Goal: Complete application form

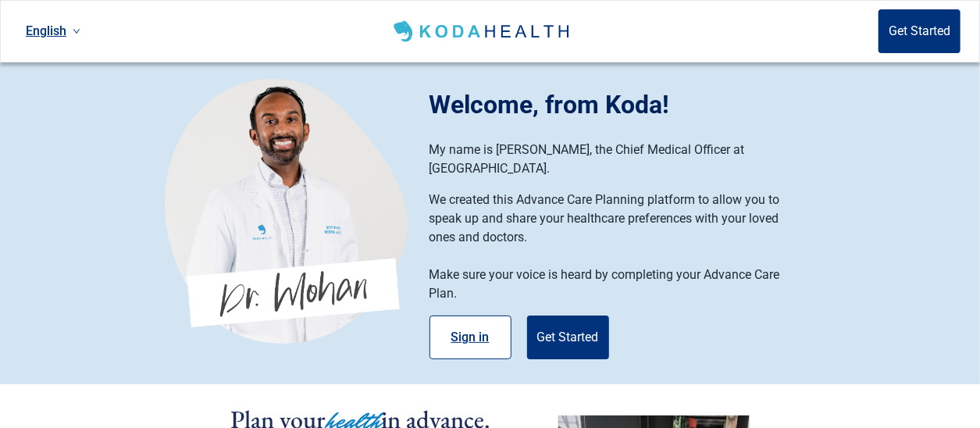
click at [453, 316] on button "Sign in" at bounding box center [471, 338] width 82 height 44
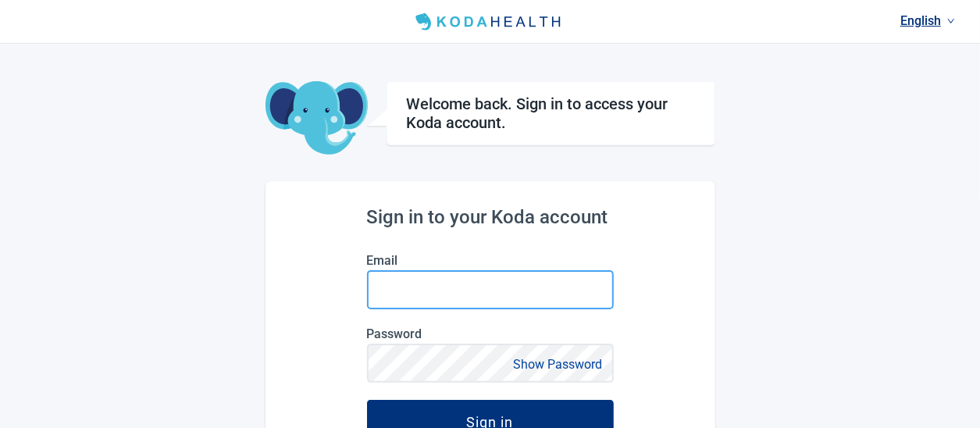
click at [448, 295] on input "Email" at bounding box center [490, 289] width 247 height 39
type input "[EMAIL_ADDRESS][DOMAIN_NAME]"
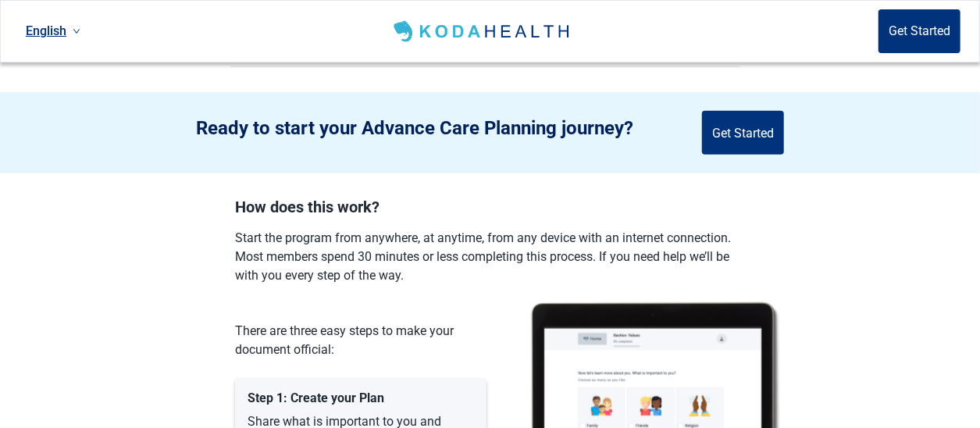
scroll to position [703, 0]
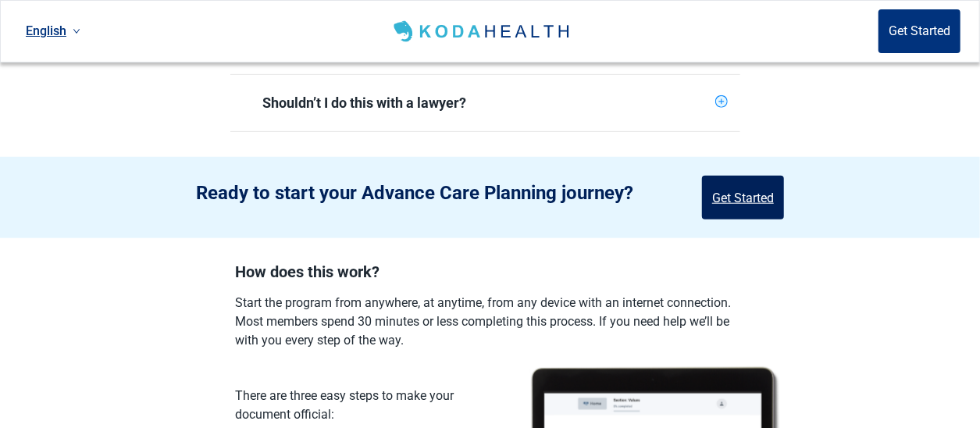
click at [714, 183] on button "Get Started" at bounding box center [743, 198] width 82 height 44
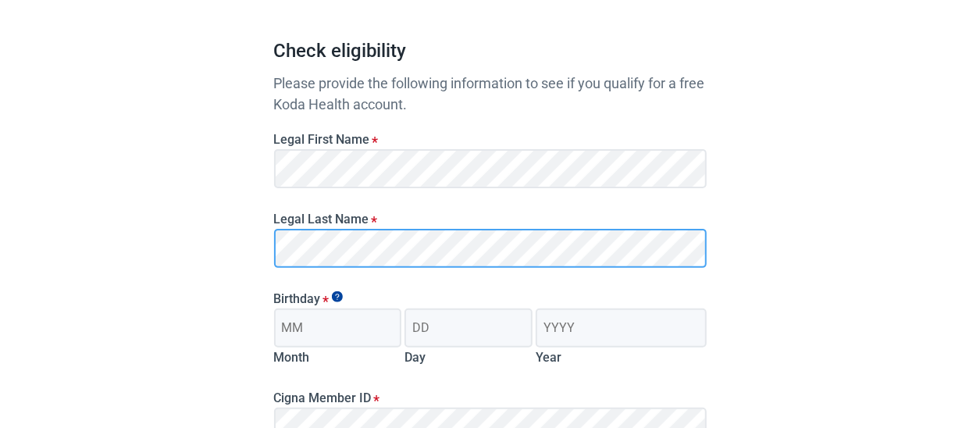
scroll to position [205, 0]
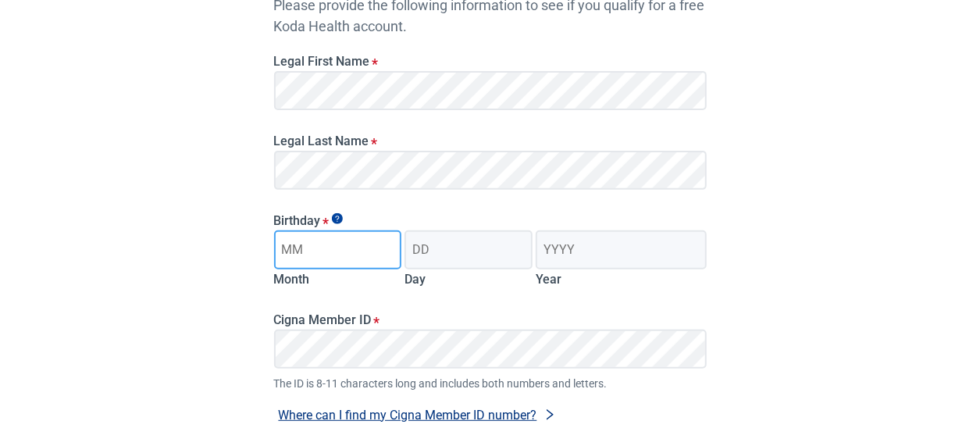
click at [337, 256] on input "Month" at bounding box center [338, 249] width 128 height 39
type input "01"
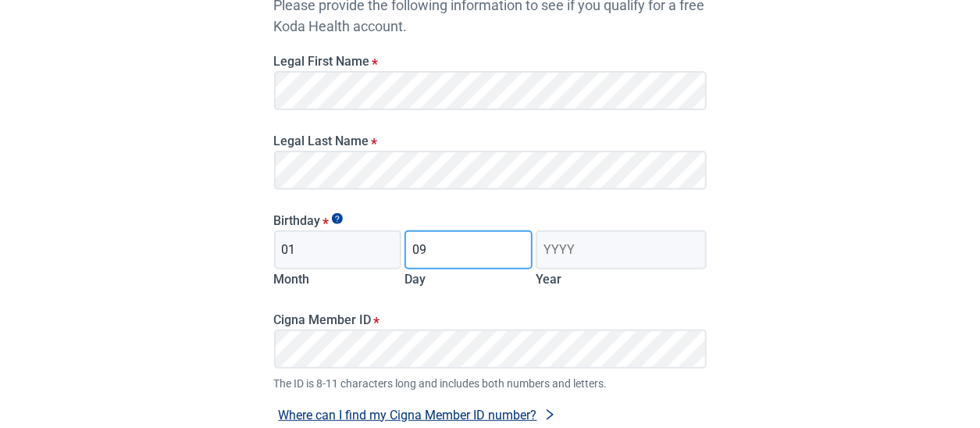
type input "09"
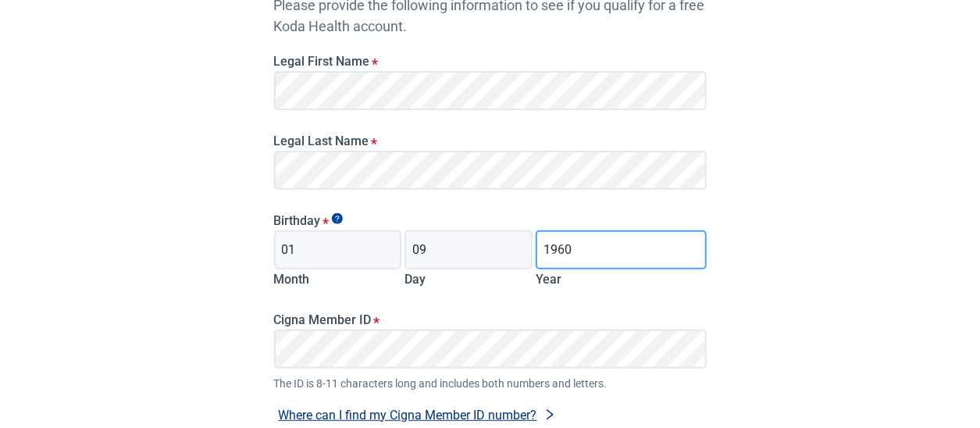
type input "1960"
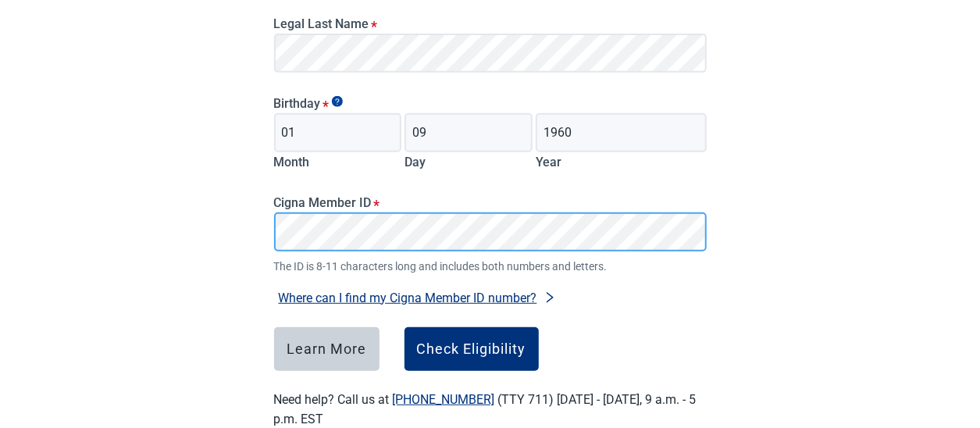
scroll to position [362, 0]
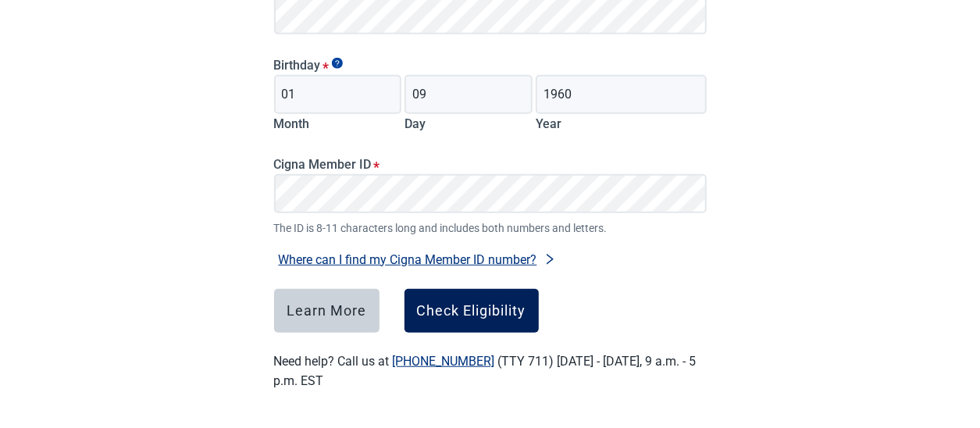
click at [466, 313] on div "Check Eligibility" at bounding box center [471, 311] width 109 height 16
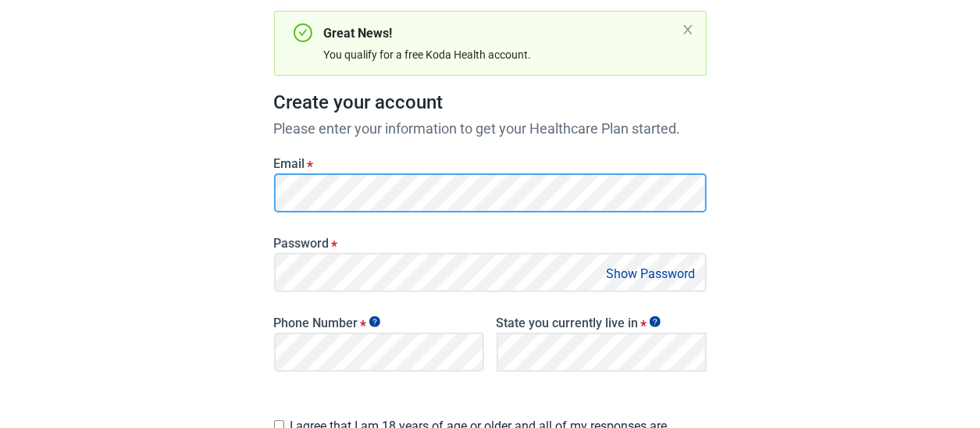
scroll to position [205, 0]
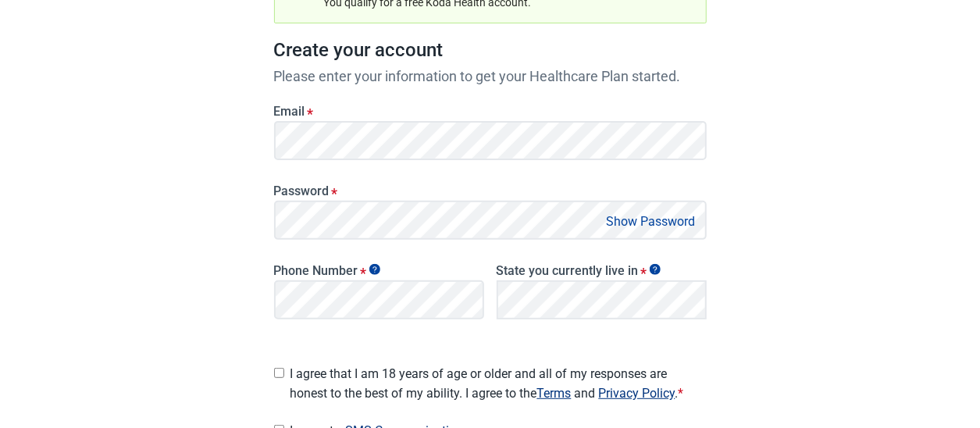
click at [645, 230] on button "Show Password" at bounding box center [651, 221] width 98 height 21
click at [644, 219] on button "Hide Password" at bounding box center [655, 221] width 92 height 21
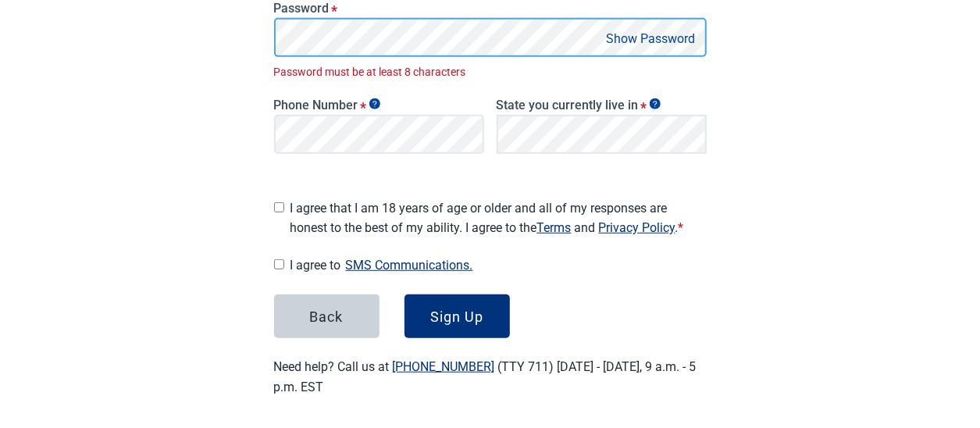
scroll to position [372, 0]
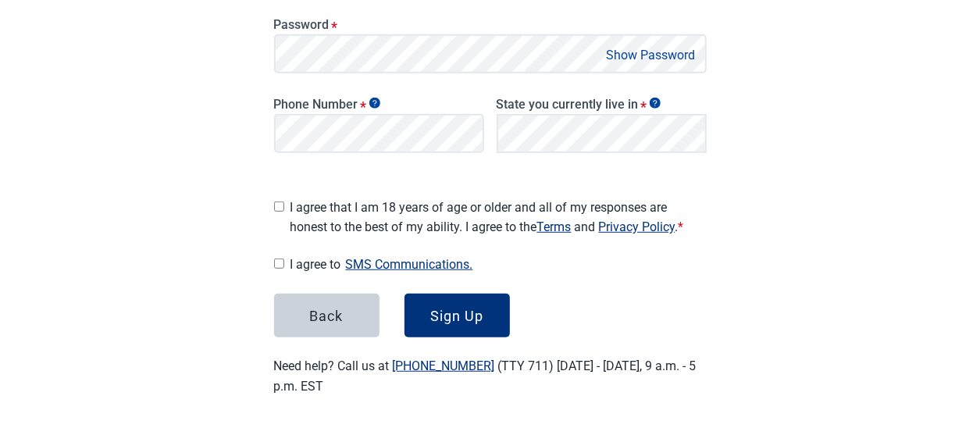
click at [664, 54] on button "Show Password" at bounding box center [651, 55] width 98 height 21
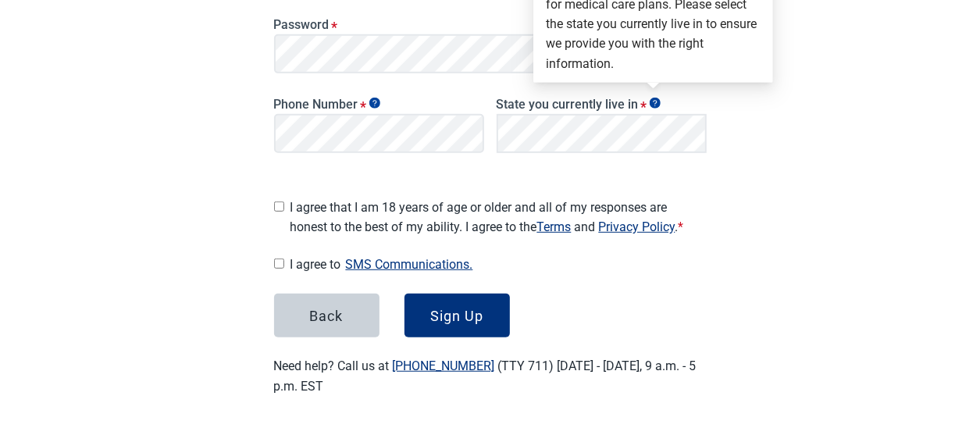
scroll to position [294, 0]
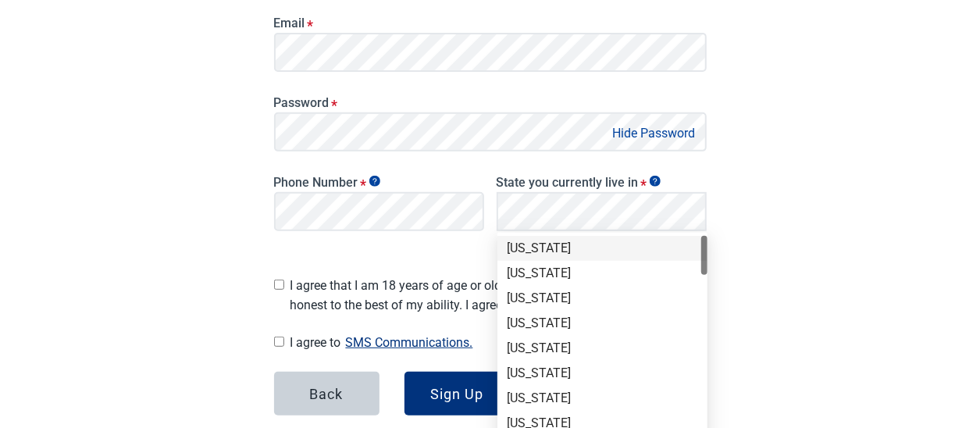
click at [571, 246] on div "[US_STATE]" at bounding box center [602, 248] width 191 height 17
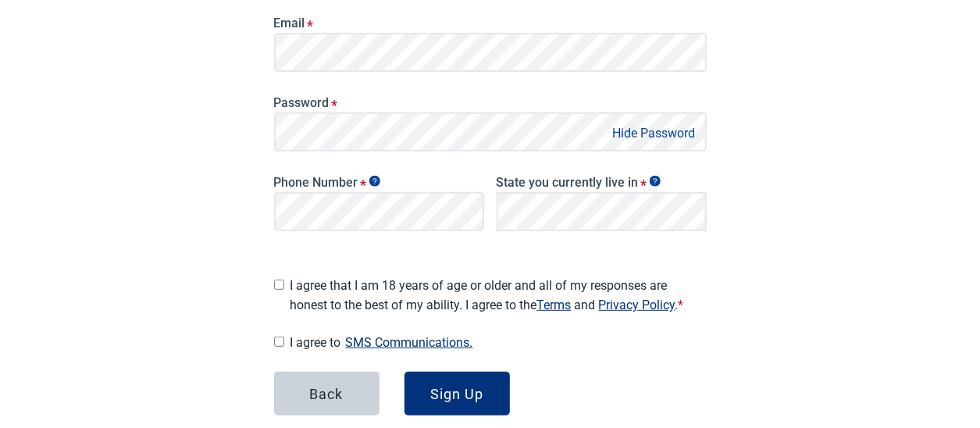
click at [282, 280] on input "I agree that I am 18 years of age or older and all of my responses are honest t…" at bounding box center [279, 285] width 10 height 10
checkbox input "true"
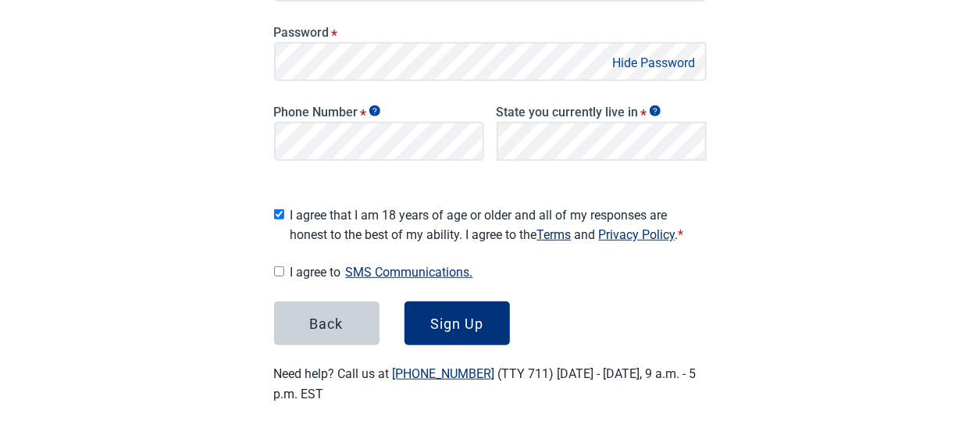
scroll to position [372, 0]
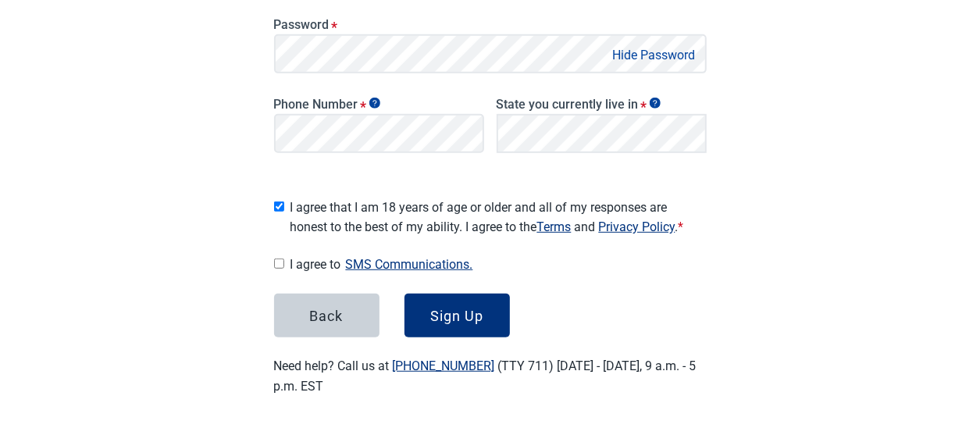
click at [280, 259] on input "I agree to SMS Communications." at bounding box center [279, 264] width 10 height 10
checkbox input "true"
click at [448, 317] on div "Sign Up" at bounding box center [456, 316] width 53 height 16
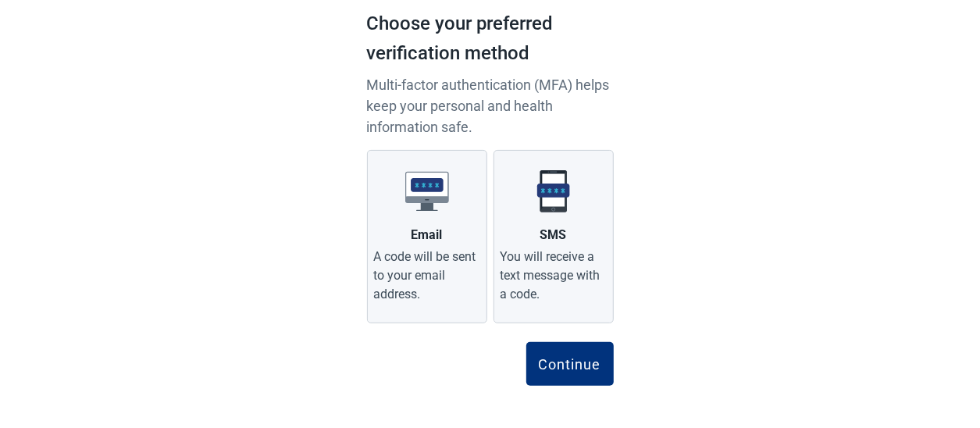
scroll to position [119, 0]
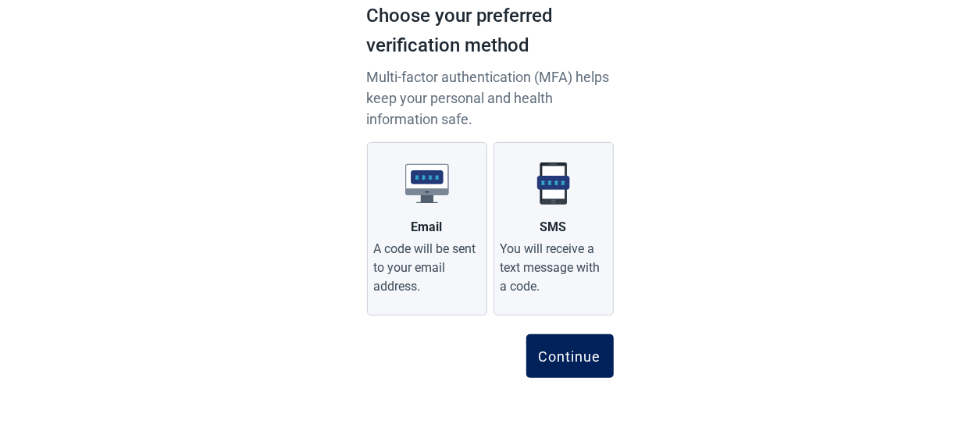
click at [569, 356] on div "Continue" at bounding box center [570, 356] width 62 height 16
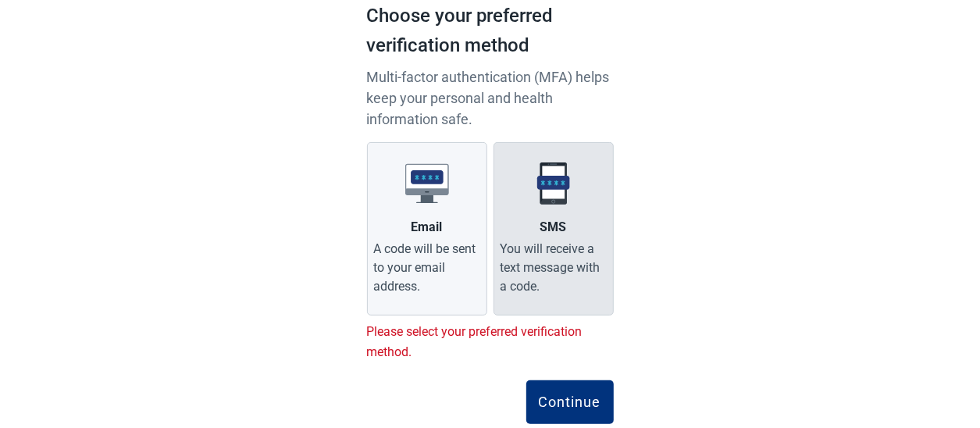
click at [551, 178] on img "Main content" at bounding box center [554, 184] width 44 height 44
click at [0, 0] on input "SMS You will receive a text message with a code." at bounding box center [0, 0] width 0 height 0
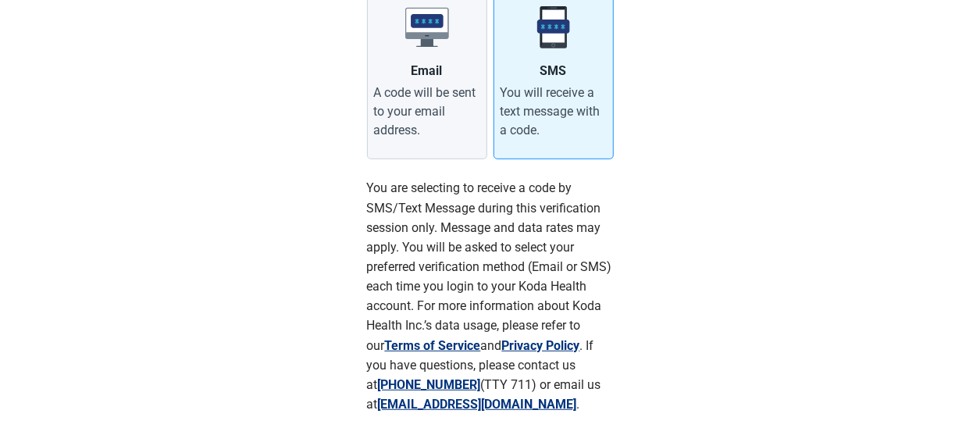
scroll to position [353, 0]
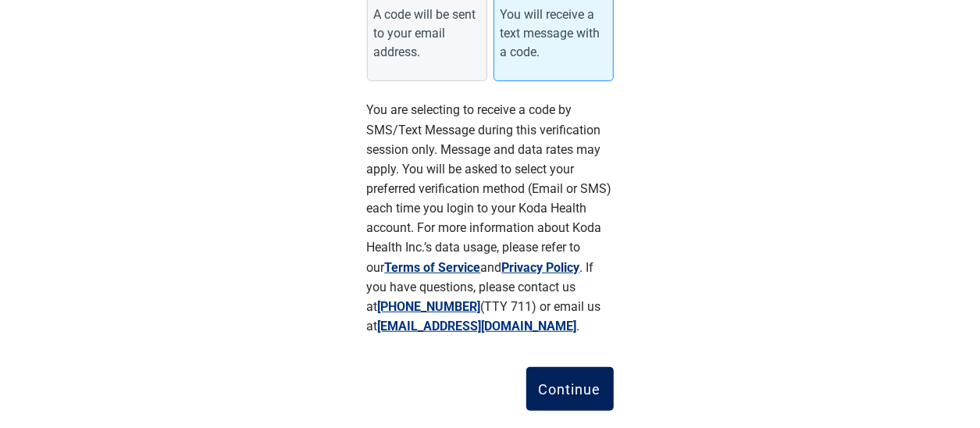
click at [581, 391] on div "Continue" at bounding box center [570, 389] width 62 height 16
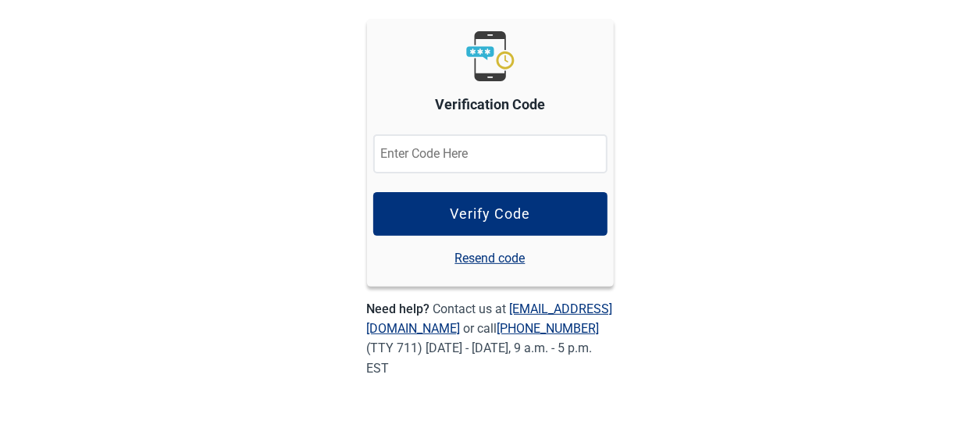
scroll to position [171, 0]
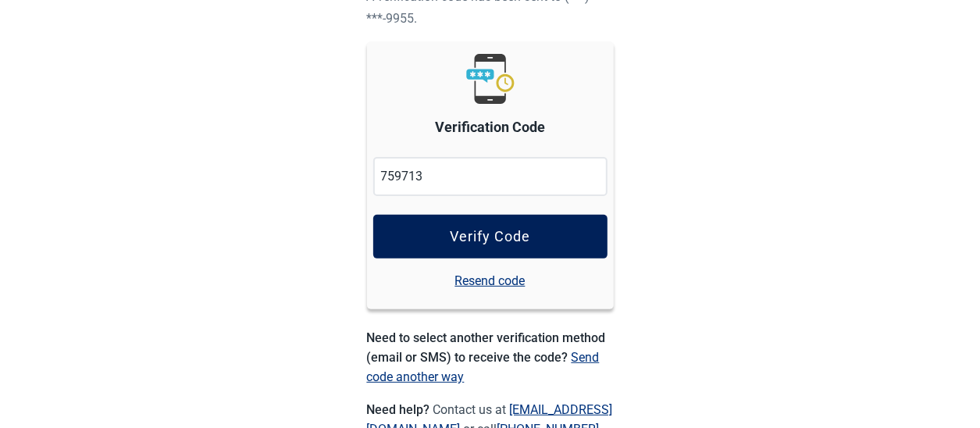
type input "759713"
click at [508, 237] on div "Verify Code" at bounding box center [490, 237] width 80 height 16
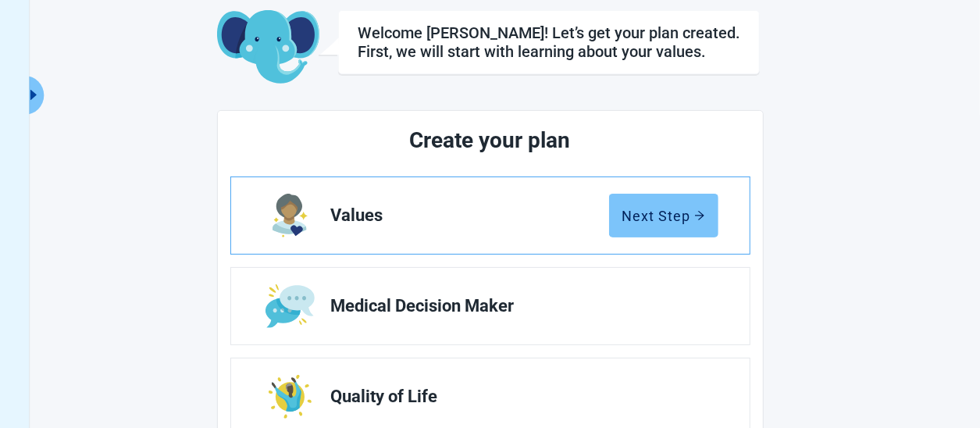
scroll to position [156, 0]
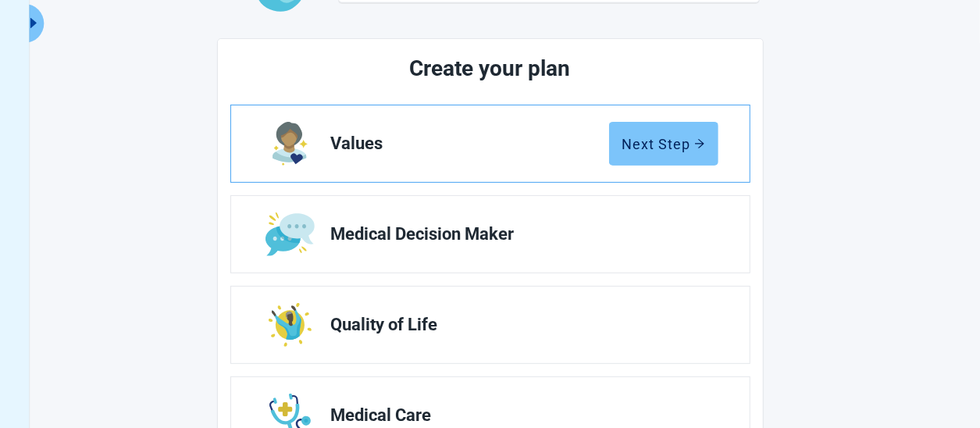
click at [705, 141] on icon "arrow-right" at bounding box center [699, 143] width 11 height 11
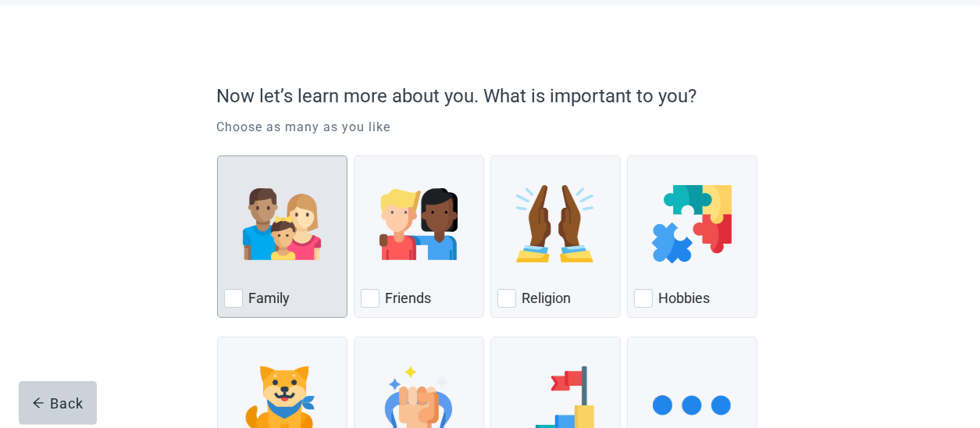
scroll to position [78, 0]
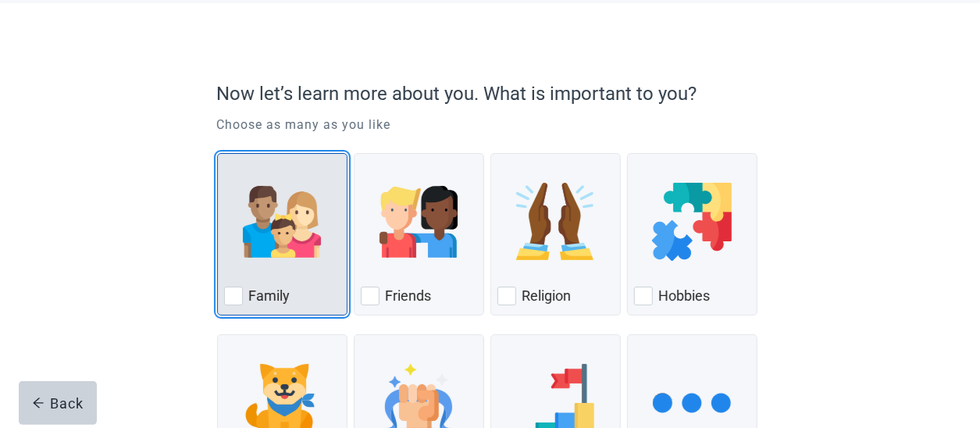
click at [241, 295] on div "Family, checkbox, not checked" at bounding box center [233, 296] width 19 height 19
click at [218, 154] on input "Family" at bounding box center [217, 153] width 1 height 1
checkbox input "true"
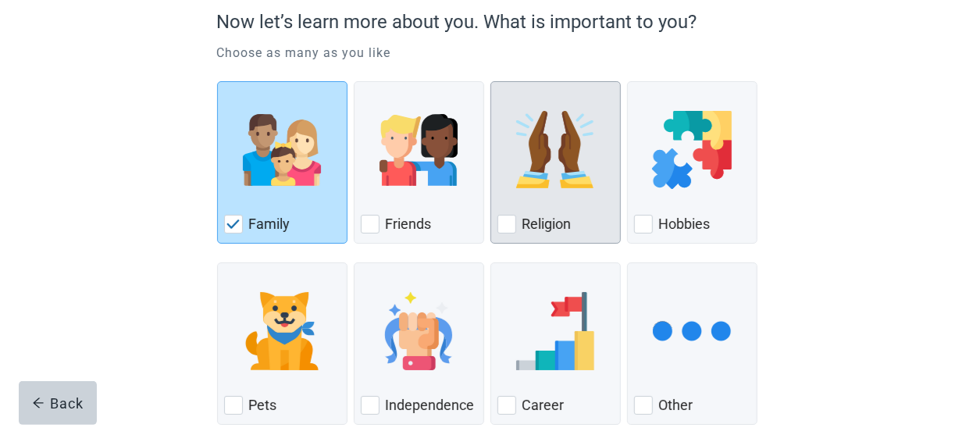
scroll to position [234, 0]
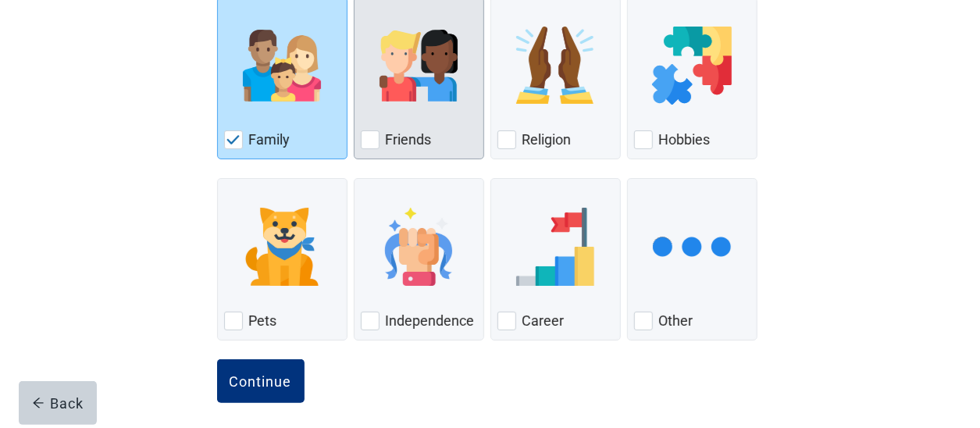
click at [373, 139] on div "Friends, checkbox, not checked" at bounding box center [370, 139] width 19 height 19
checkbox input "true"
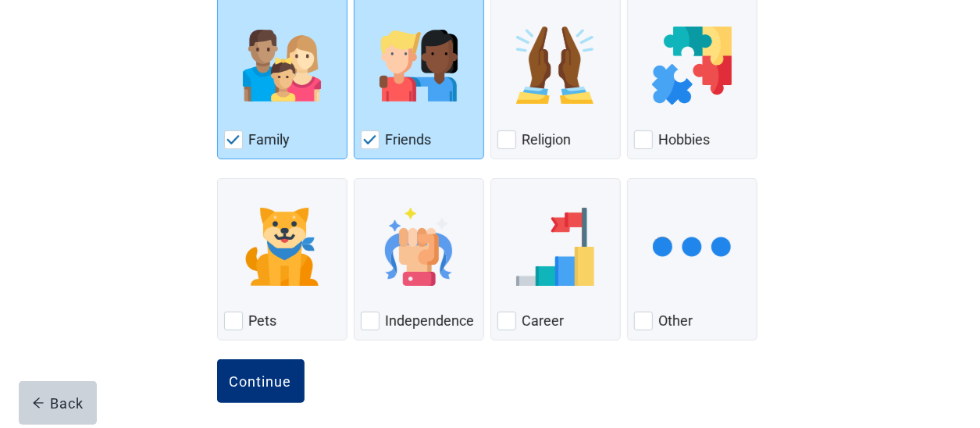
scroll to position [17, 0]
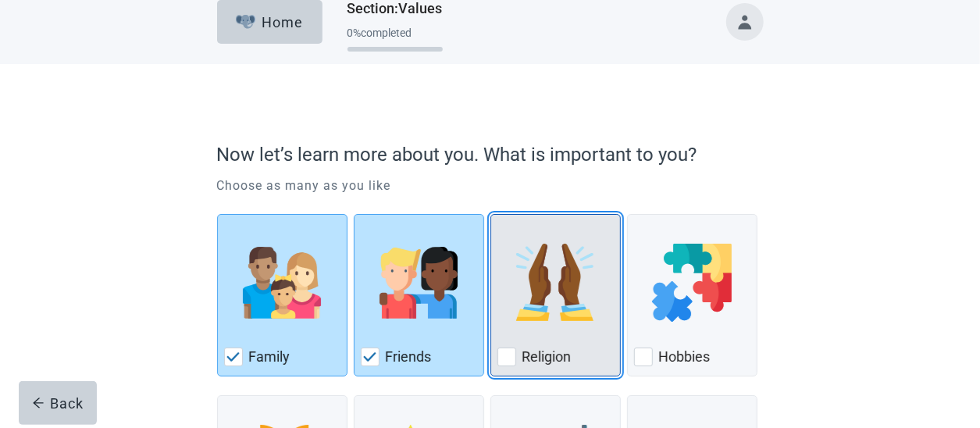
click at [512, 358] on div "Religion, checkbox, not checked" at bounding box center [507, 357] width 19 height 19
click at [491, 215] on input "Religion" at bounding box center [491, 214] width 1 height 1
checkbox input "true"
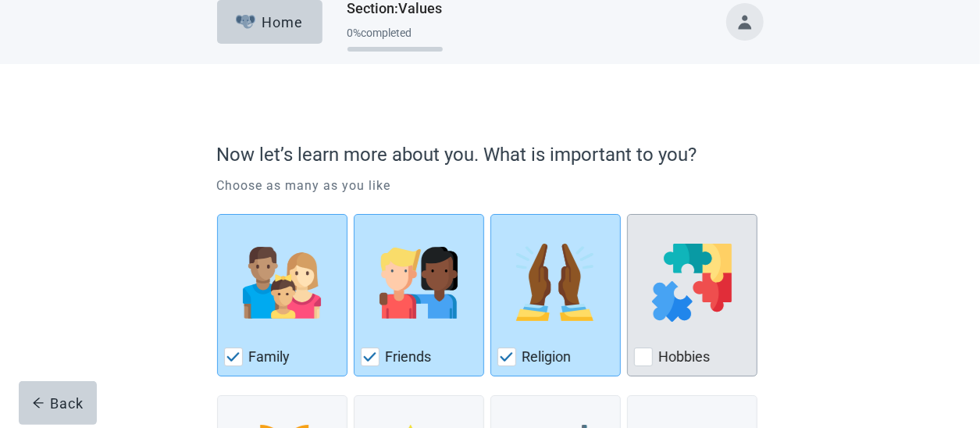
drag, startPoint x: 644, startPoint y: 355, endPoint x: 654, endPoint y: 356, distance: 9.5
click at [645, 355] on div "Hobbies, checkbox, not checked" at bounding box center [643, 357] width 19 height 19
click at [628, 215] on input "Hobbies" at bounding box center [627, 214] width 1 height 1
checkbox input "true"
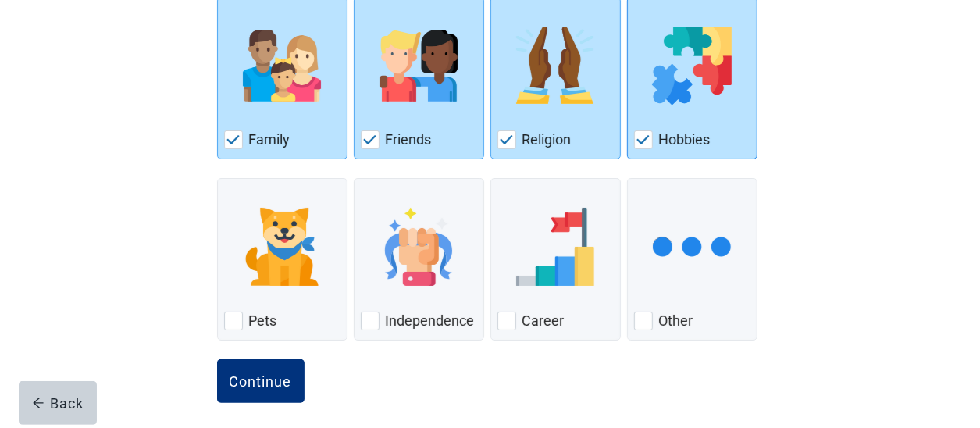
scroll to position [242, 0]
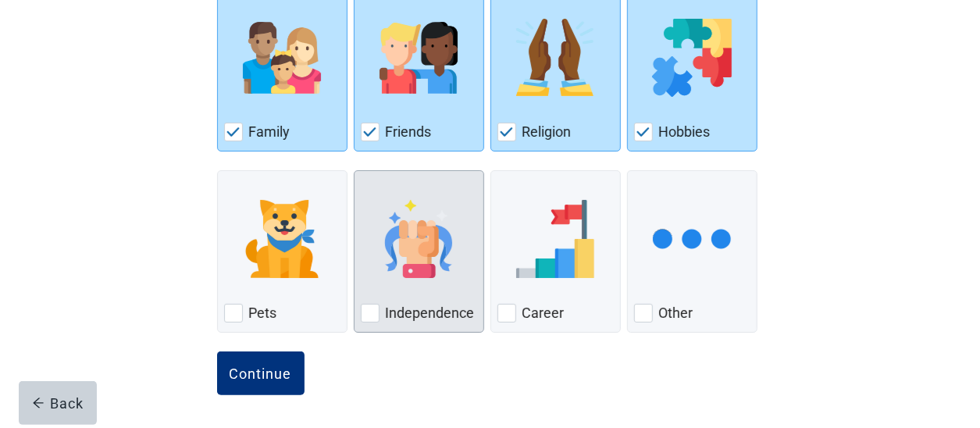
click at [370, 314] on div "Independence, checkbox, not checked" at bounding box center [370, 313] width 19 height 19
click at [355, 171] on input "Independence" at bounding box center [354, 170] width 1 height 1
checkbox input "true"
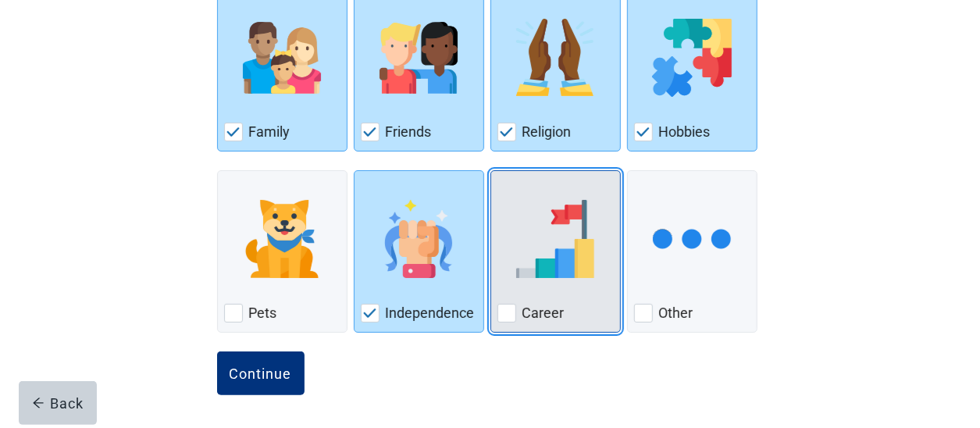
click at [516, 314] on div "Career" at bounding box center [556, 313] width 116 height 25
click at [491, 171] on input "Career" at bounding box center [491, 170] width 1 height 1
checkbox input "true"
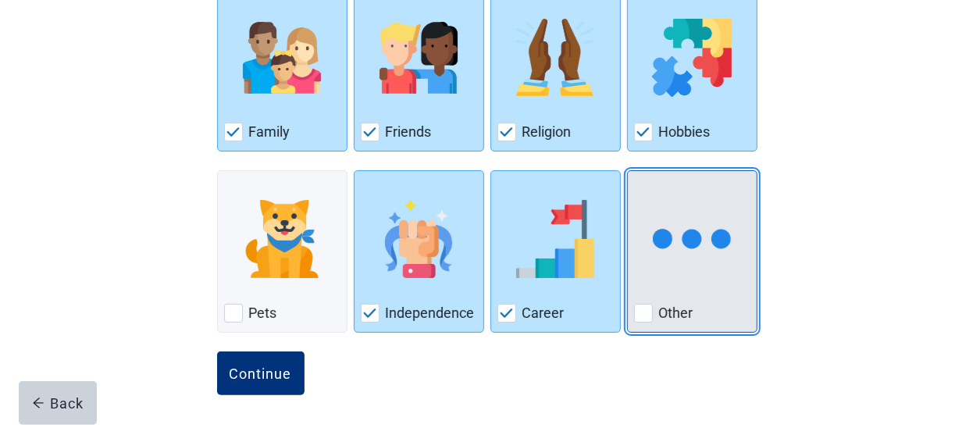
click at [645, 310] on div "Other, checkbox, not checked" at bounding box center [643, 313] width 19 height 19
click at [628, 171] on input "Other" at bounding box center [627, 170] width 1 height 1
checkbox input "true"
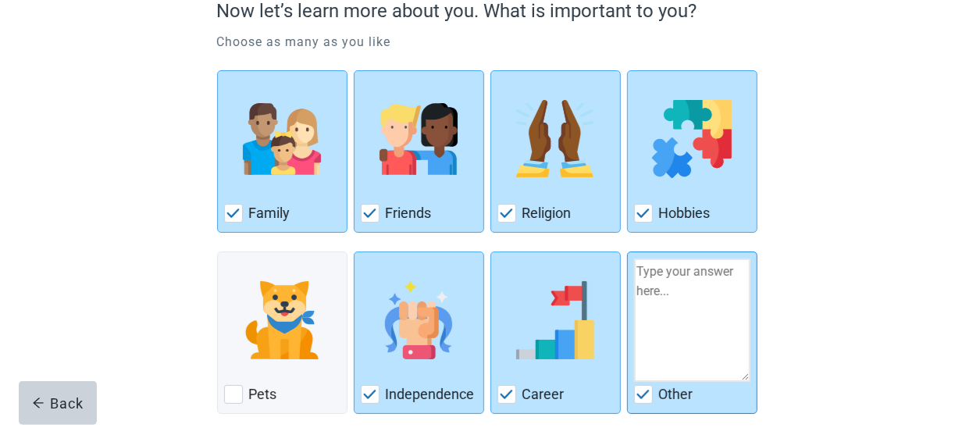
scroll to position [86, 0]
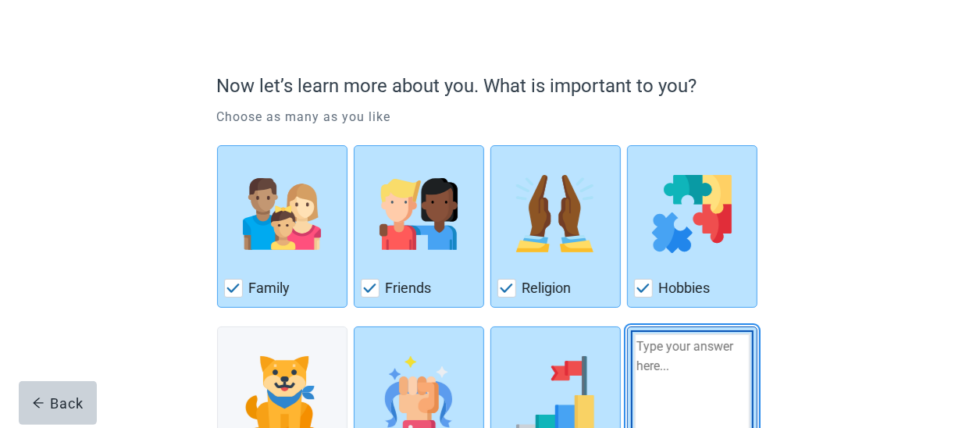
click at [666, 346] on textarea "Other" at bounding box center [692, 395] width 116 height 123
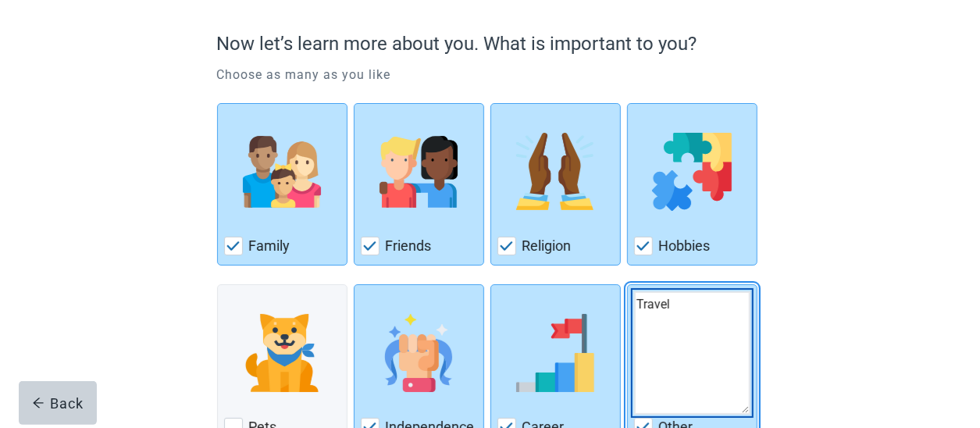
scroll to position [242, 0]
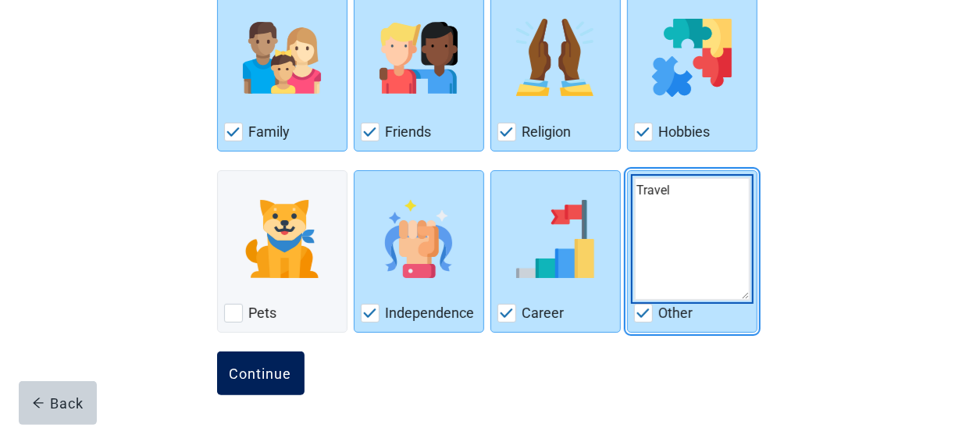
type textarea "Travel"
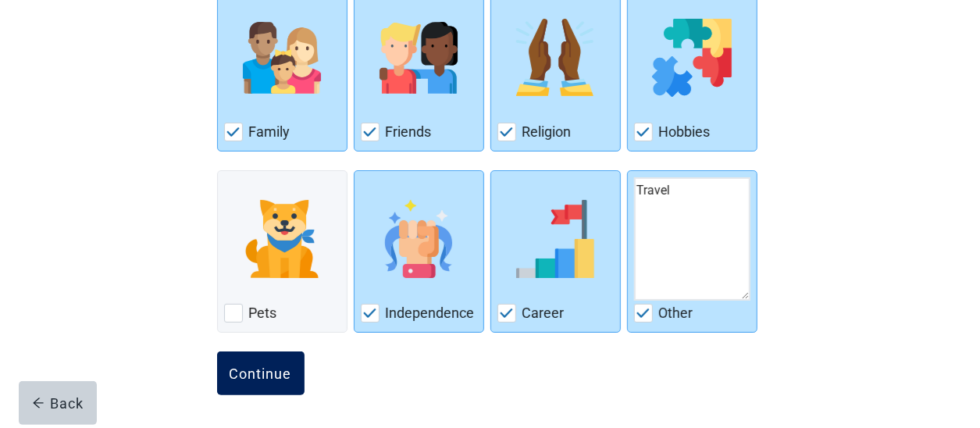
click at [259, 374] on div "Continue" at bounding box center [261, 374] width 62 height 16
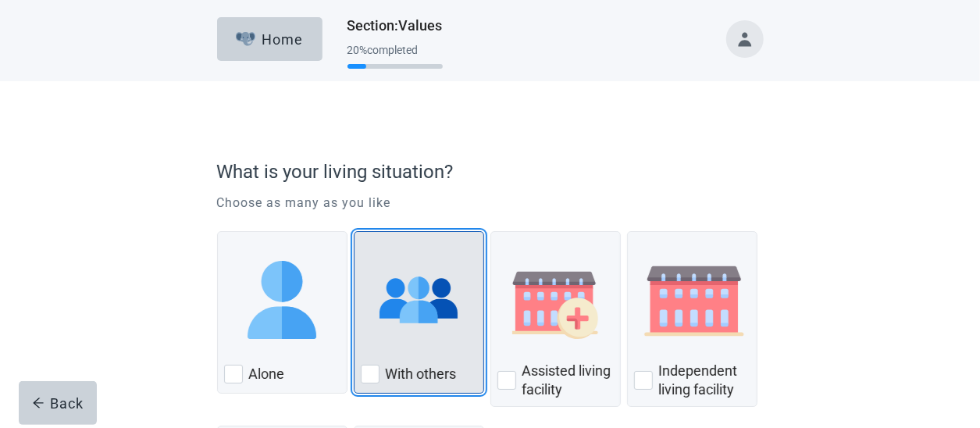
click at [373, 373] on div "With Others, checkbox, not checked" at bounding box center [370, 374] width 19 height 19
click at [355, 232] on input "With others" at bounding box center [354, 231] width 1 height 1
checkbox input "true"
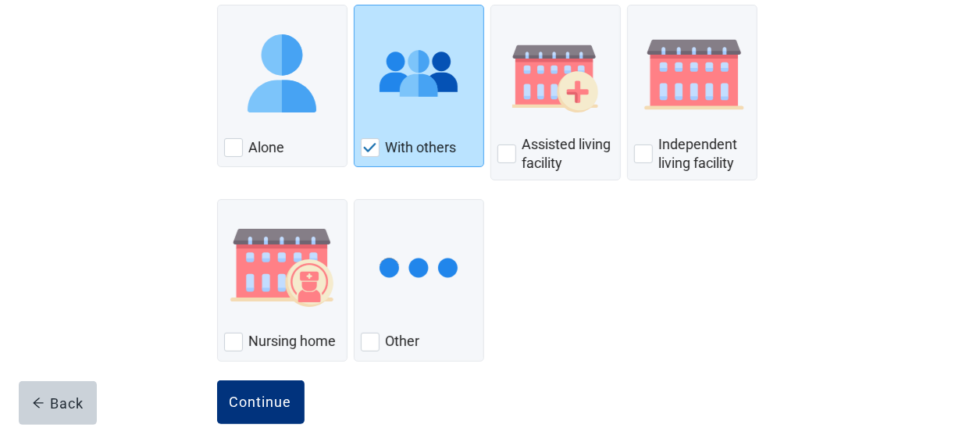
scroll to position [234, 0]
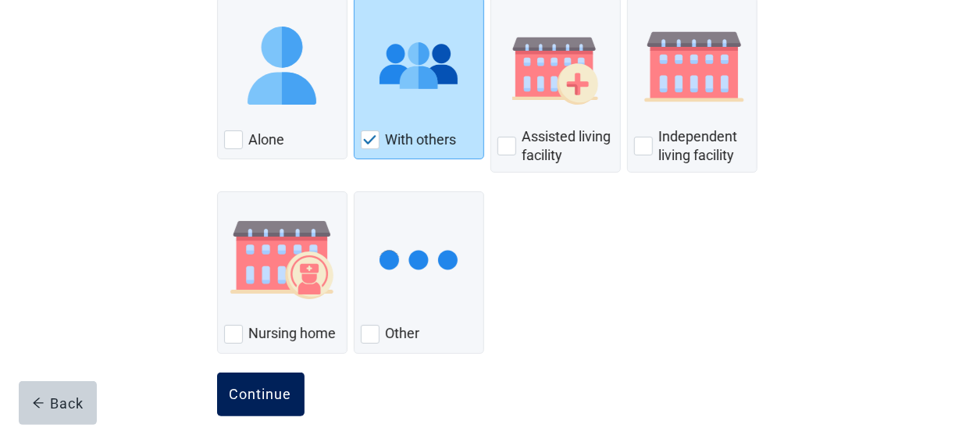
click at [277, 399] on div "Continue" at bounding box center [261, 395] width 62 height 16
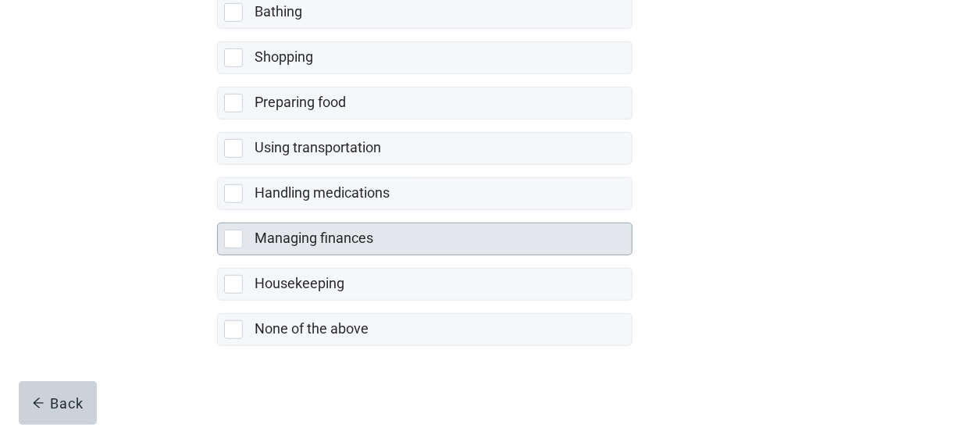
scroll to position [430, 0]
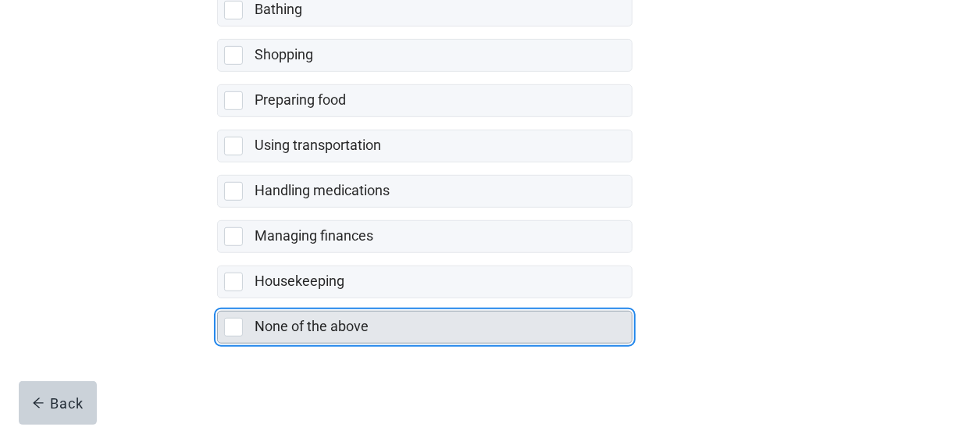
click at [237, 322] on div "None of the above, checkbox, not selected" at bounding box center [233, 327] width 19 height 19
click at [218, 299] on input "None of the above" at bounding box center [217, 298] width 1 height 1
checkbox input "true"
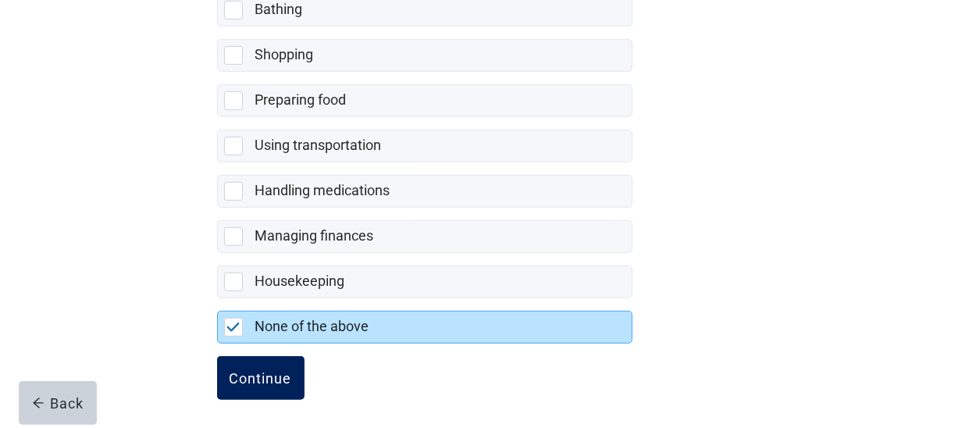
click at [287, 372] on div "Continue" at bounding box center [261, 378] width 62 height 16
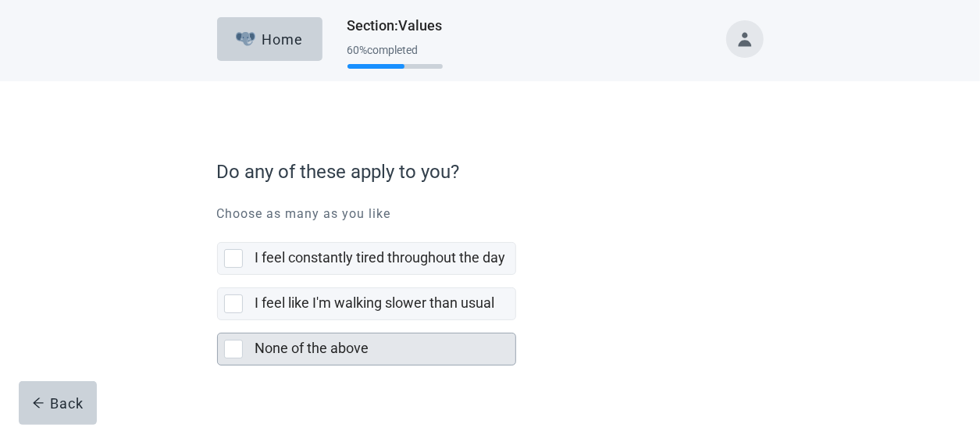
click at [231, 352] on div "None of the above, checkbox, not selected" at bounding box center [233, 349] width 19 height 19
click at [218, 321] on input "None of the above" at bounding box center [217, 320] width 1 height 1
checkbox input "true"
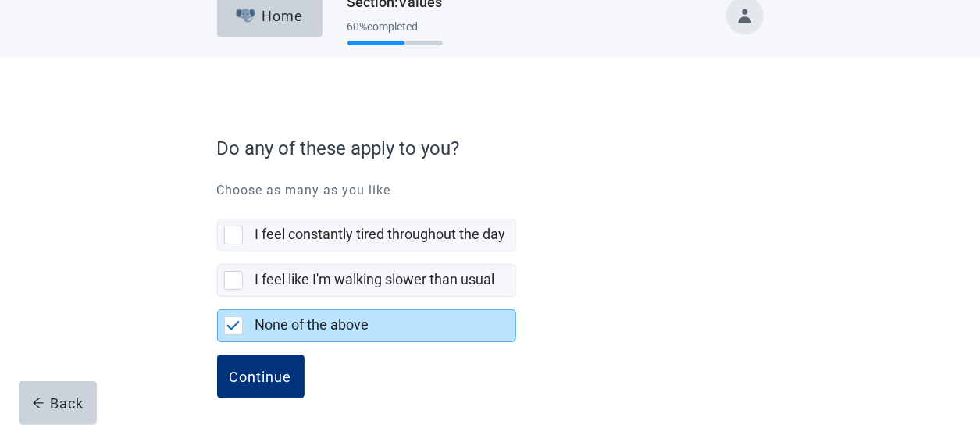
scroll to position [27, 0]
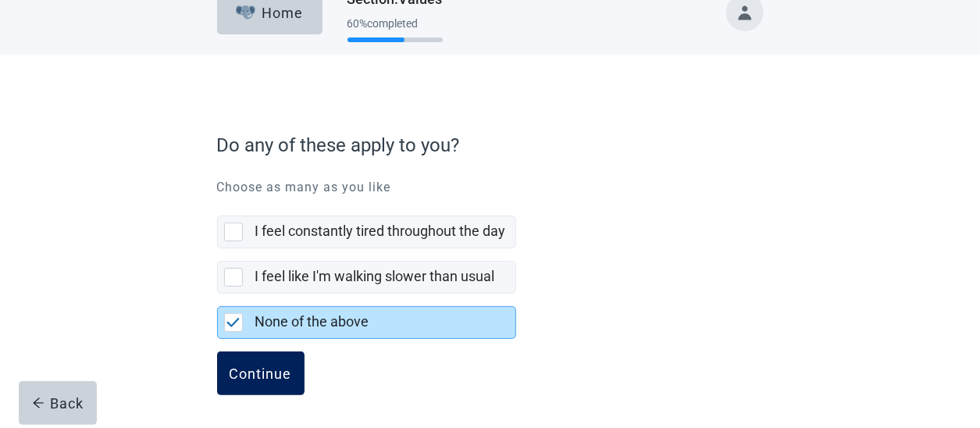
click at [250, 373] on div "Continue" at bounding box center [261, 374] width 62 height 16
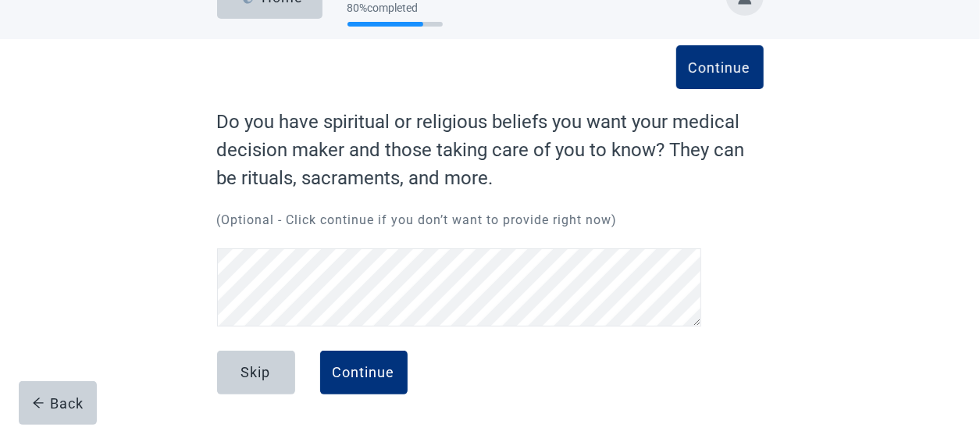
scroll to position [105, 0]
click at [362, 365] on div "Continue" at bounding box center [364, 373] width 62 height 16
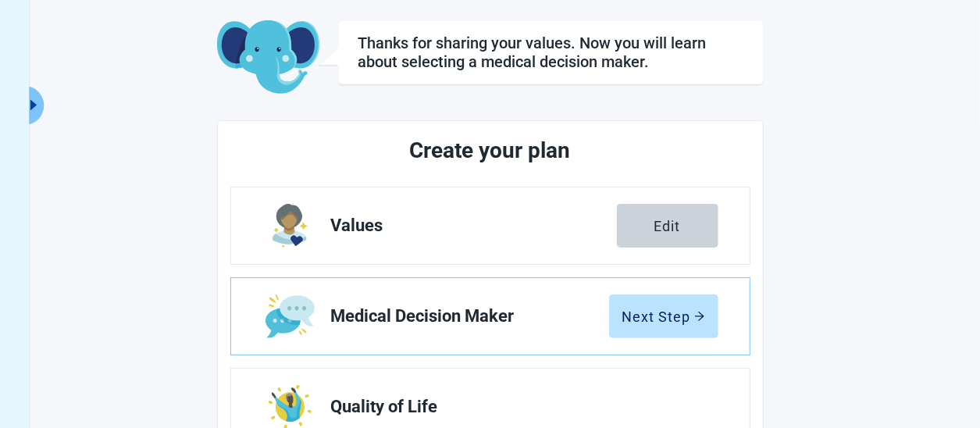
scroll to position [198, 0]
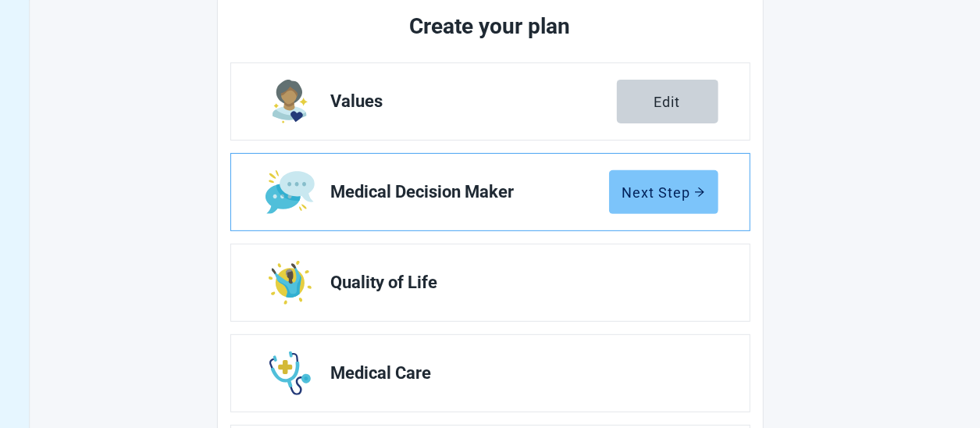
click at [681, 191] on div "Next Step" at bounding box center [664, 192] width 83 height 16
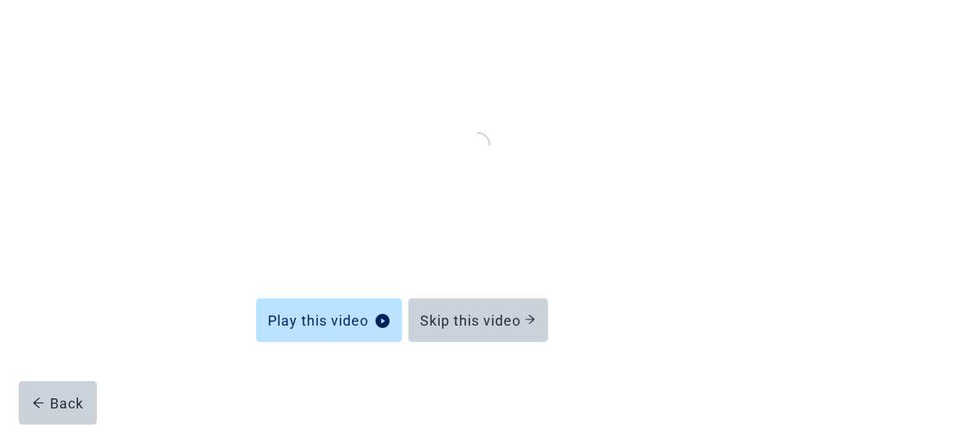
scroll to position [174, 0]
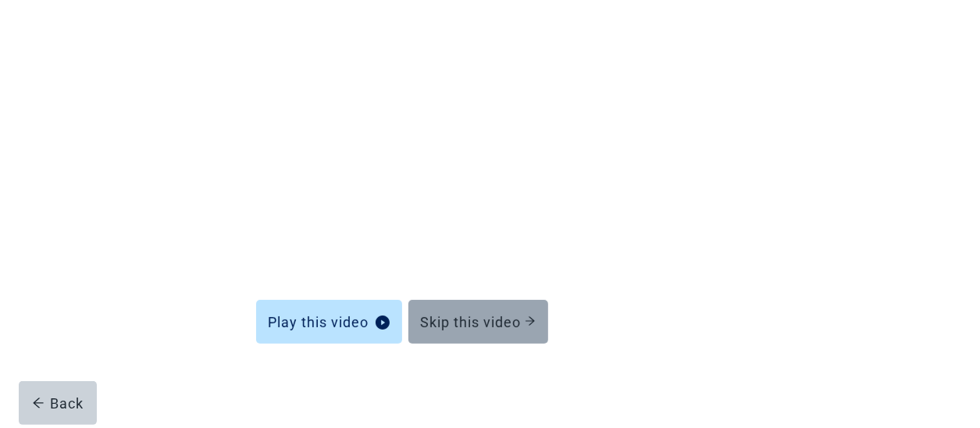
click at [514, 318] on div "Skip this video" at bounding box center [478, 322] width 115 height 16
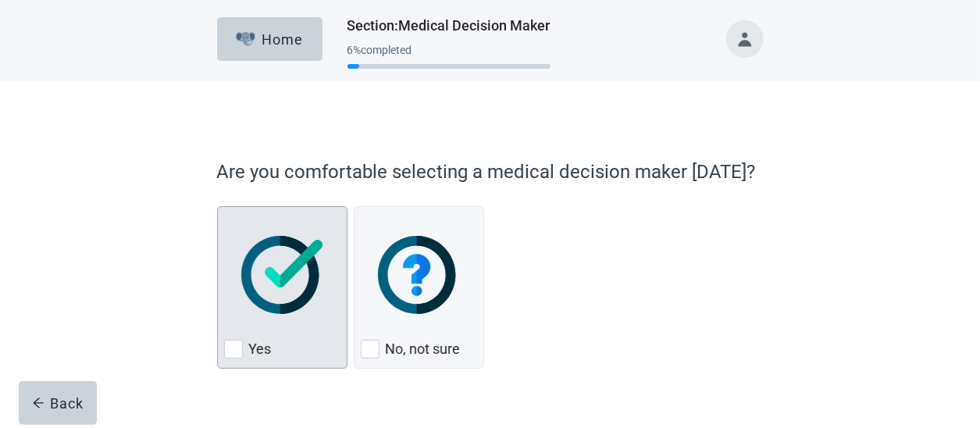
click at [227, 350] on div "Yes, checkbox, not checked" at bounding box center [233, 349] width 19 height 19
click at [218, 207] on input "Yes" at bounding box center [217, 206] width 1 height 1
checkbox input "true"
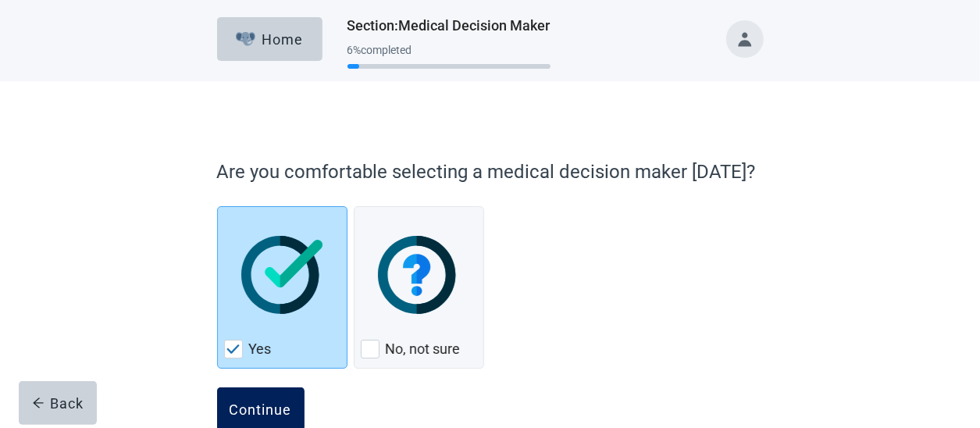
click at [257, 396] on button "Continue" at bounding box center [260, 409] width 87 height 44
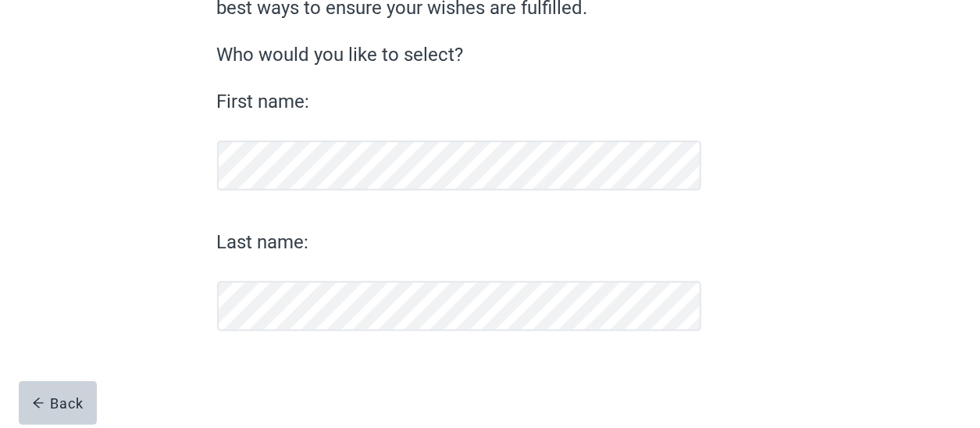
scroll to position [184, 0]
click at [287, 365] on div "Continue" at bounding box center [261, 372] width 62 height 16
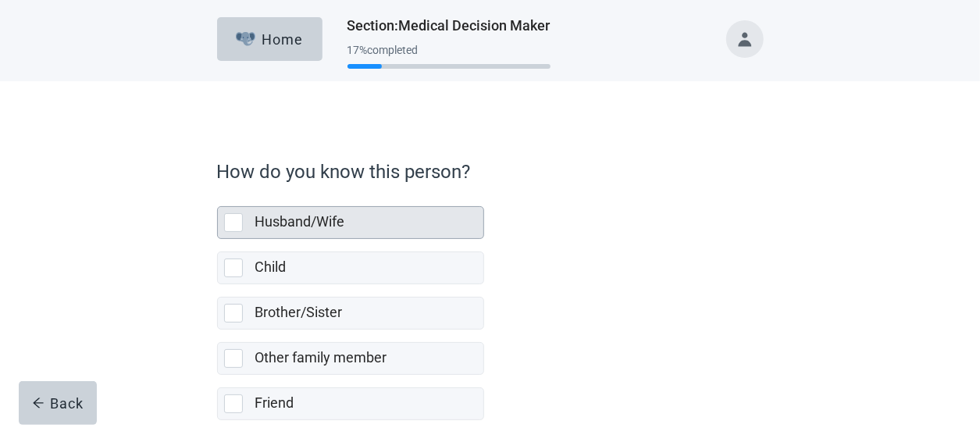
click at [228, 224] on div "Husband/Wife, checkbox, not selected" at bounding box center [233, 222] width 19 height 19
click at [218, 195] on input "Husband/Wife" at bounding box center [217, 194] width 1 height 1
checkbox input "true"
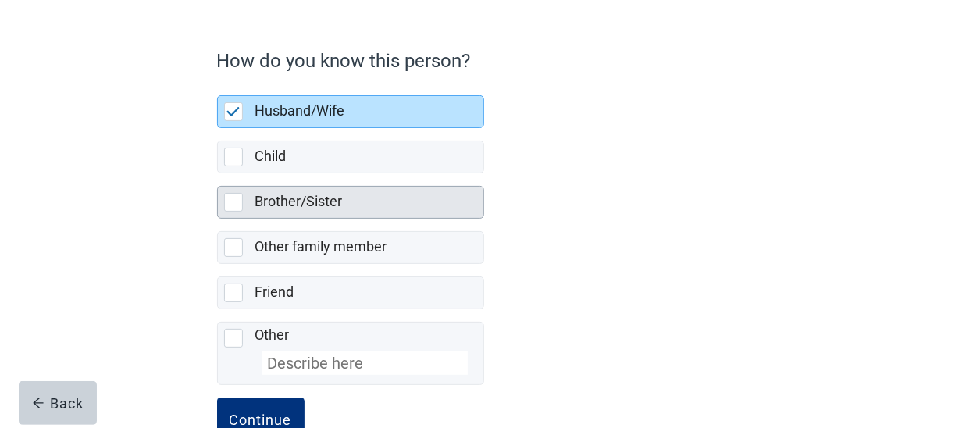
scroll to position [155, 0]
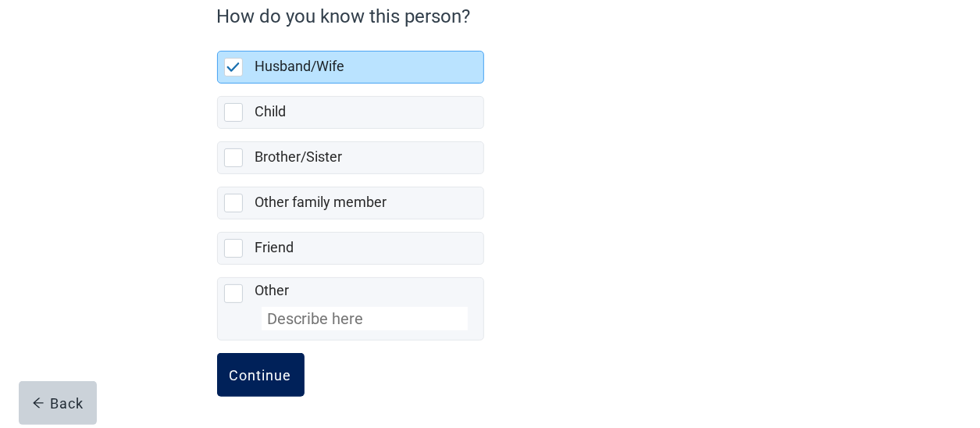
click at [270, 378] on div "Continue" at bounding box center [261, 375] width 62 height 16
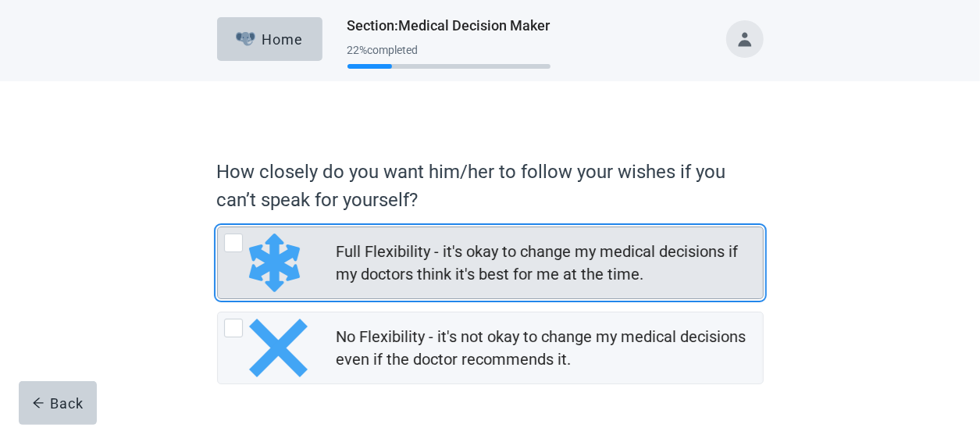
click at [225, 241] on div "Full Flexibility - it's okay to change my medical decisions if my doctors think…" at bounding box center [233, 243] width 19 height 19
click at [218, 227] on input "Full Flexibility - it's okay to change my medical decisions if my doctors think…" at bounding box center [217, 227] width 1 height 1
radio input "true"
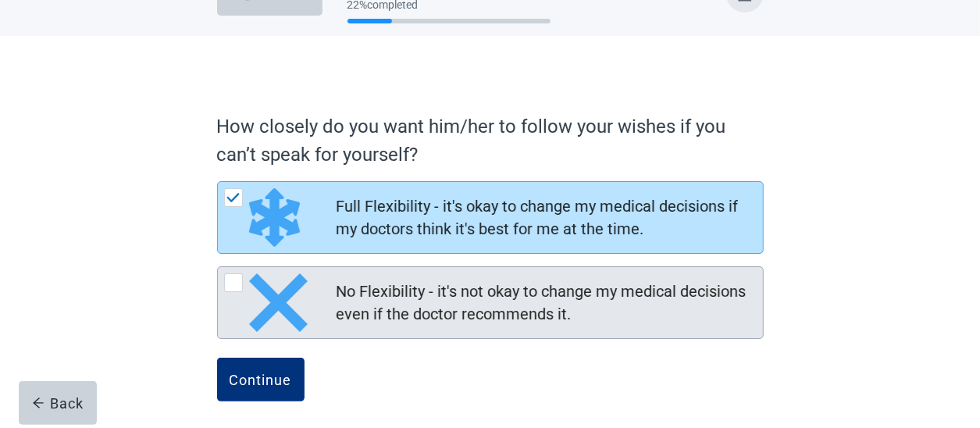
scroll to position [52, 0]
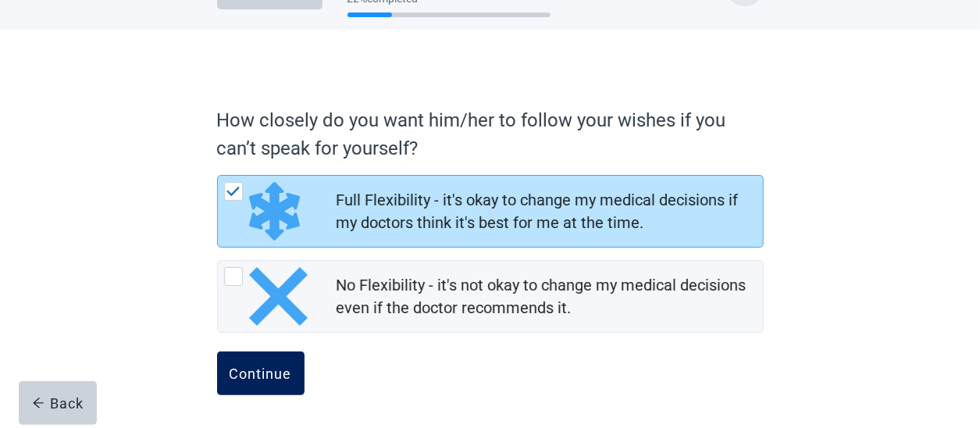
click at [286, 379] on div "Continue" at bounding box center [261, 374] width 62 height 16
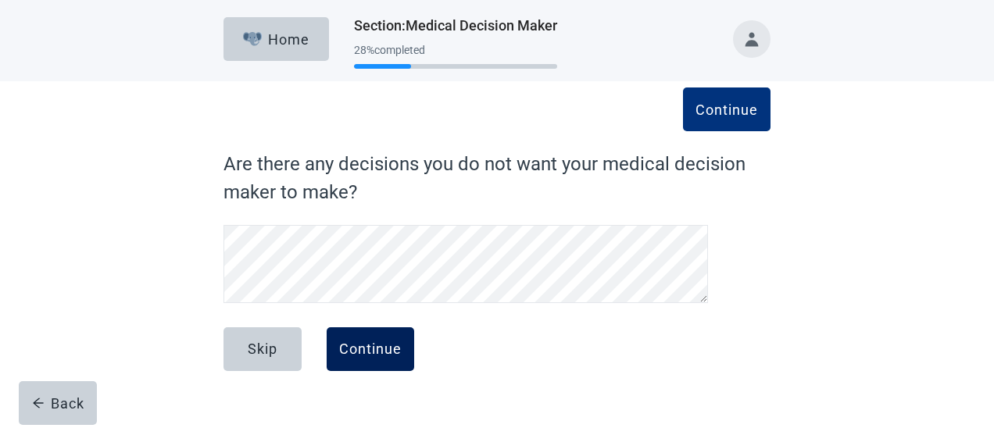
click at [395, 361] on button "Continue" at bounding box center [370, 349] width 87 height 44
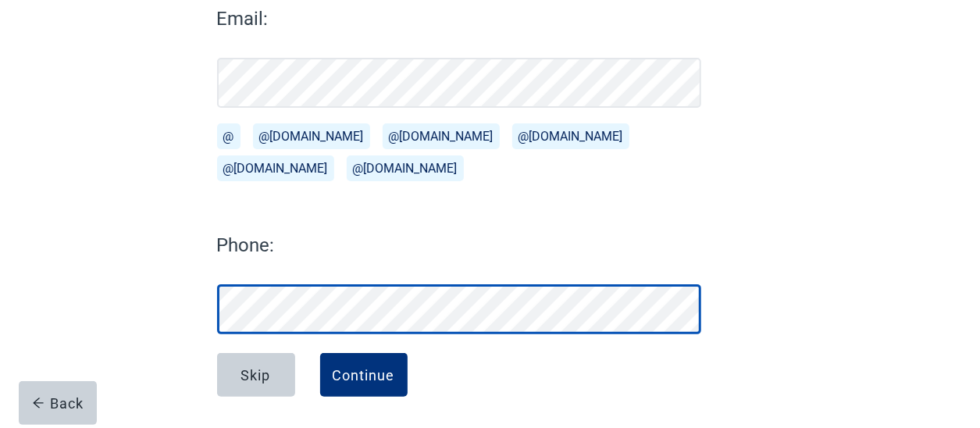
scroll to position [233, 0]
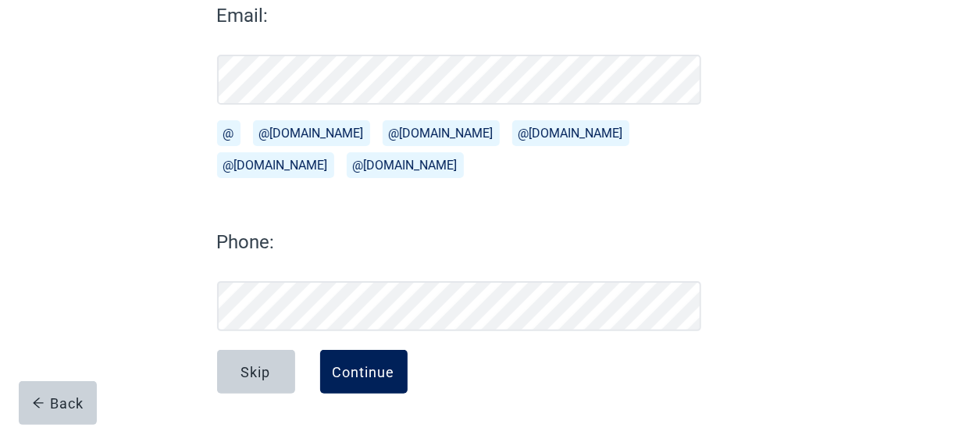
click at [391, 367] on div "Continue" at bounding box center [364, 372] width 62 height 16
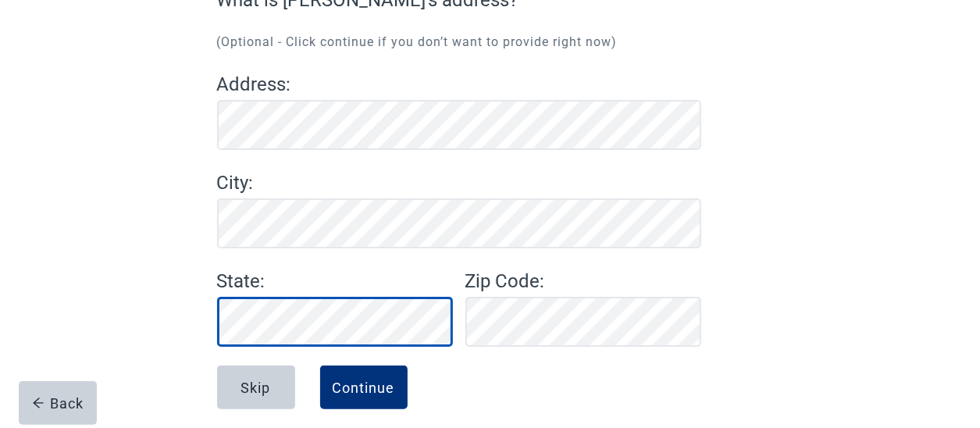
scroll to position [180, 0]
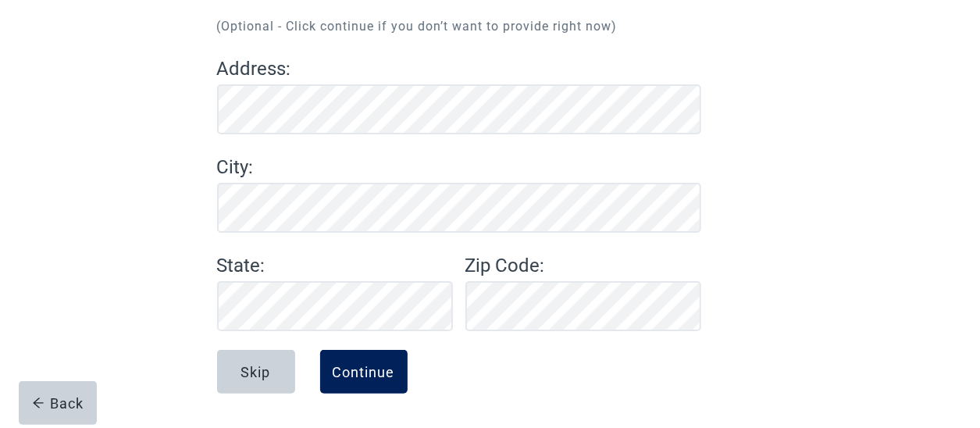
click at [352, 380] on div "Continue" at bounding box center [364, 372] width 62 height 16
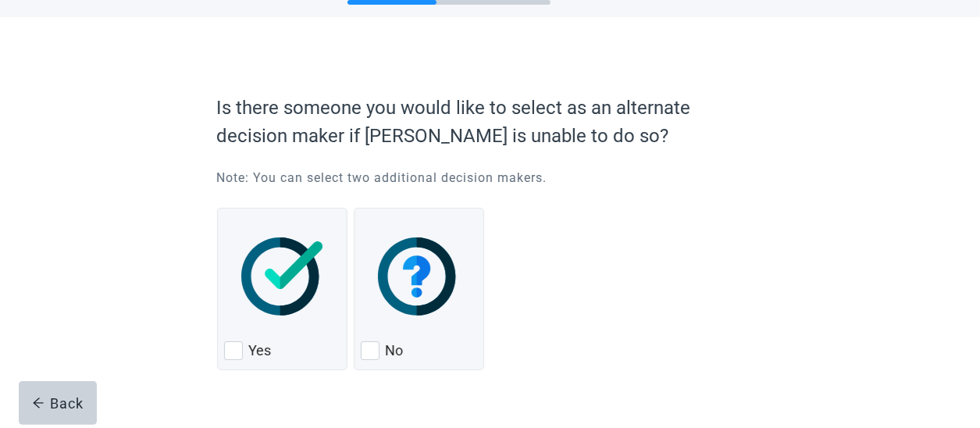
scroll to position [102, 0]
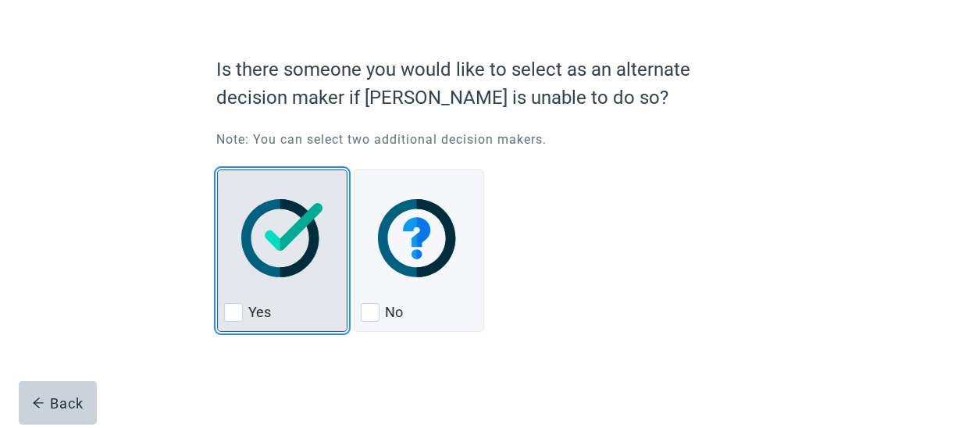
click at [239, 306] on div "Yes, checkbox, not checked" at bounding box center [233, 312] width 19 height 19
click at [218, 170] on input "Yes" at bounding box center [217, 170] width 1 height 1
checkbox input "true"
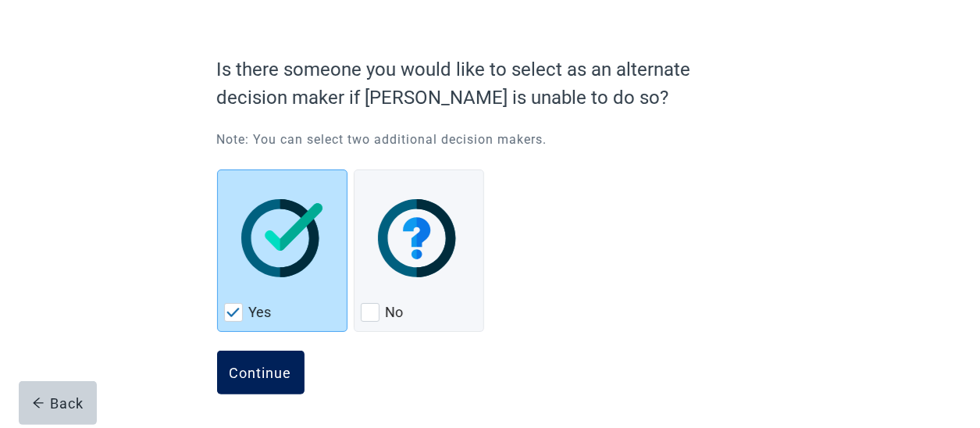
click at [286, 380] on div "Continue" at bounding box center [261, 373] width 62 height 16
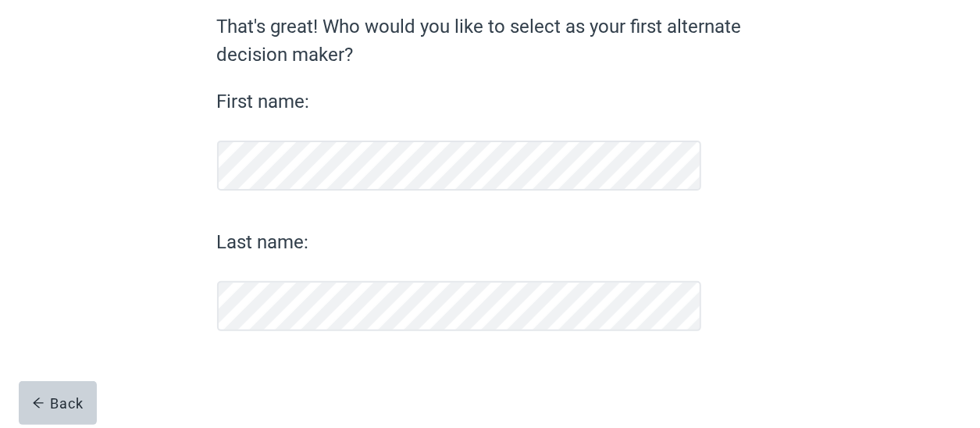
scroll to position [137, 0]
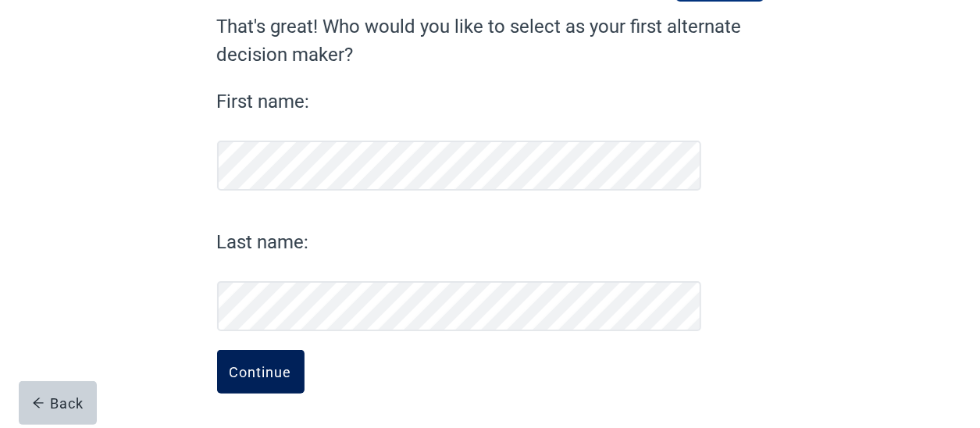
click at [264, 365] on div "Continue" at bounding box center [261, 372] width 62 height 16
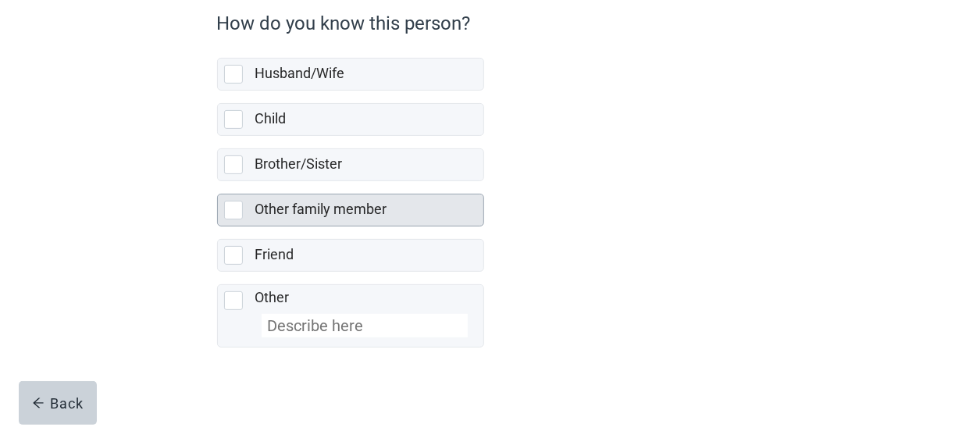
scroll to position [155, 0]
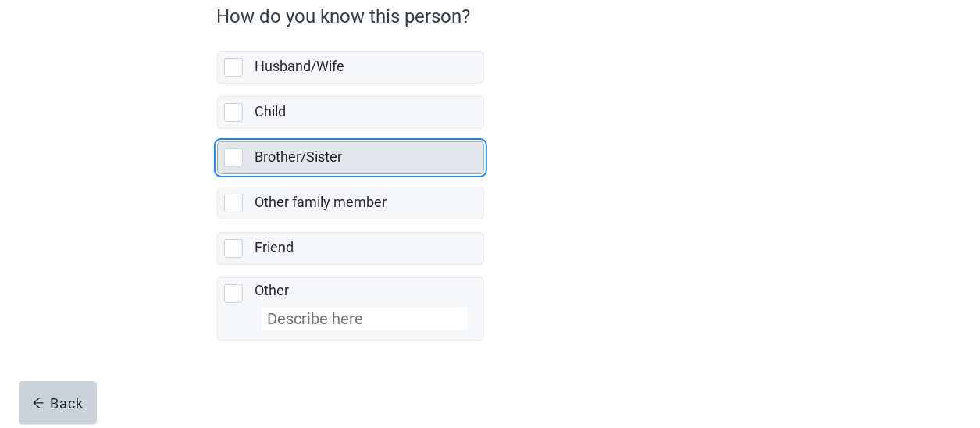
click at [237, 159] on div "Brother/Sister, checkbox, not selected" at bounding box center [233, 157] width 19 height 19
click at [218, 130] on input "Brother/Sister" at bounding box center [217, 129] width 1 height 1
checkbox input "true"
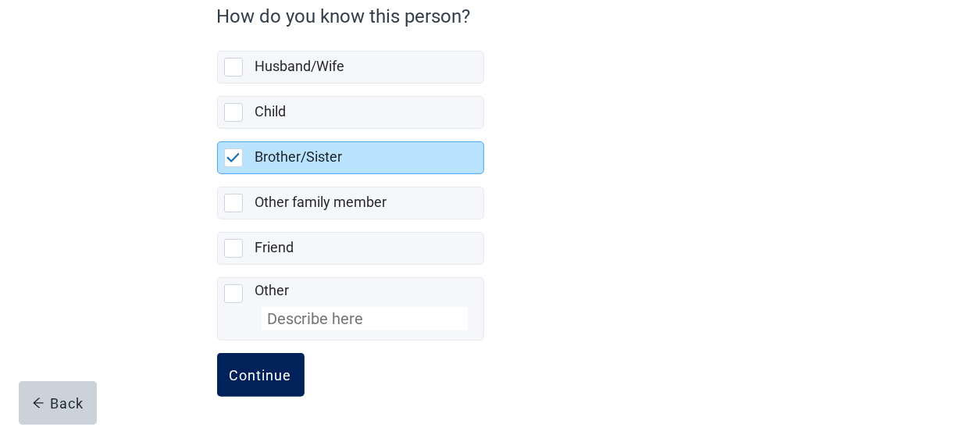
click at [246, 361] on button "Continue" at bounding box center [260, 375] width 87 height 44
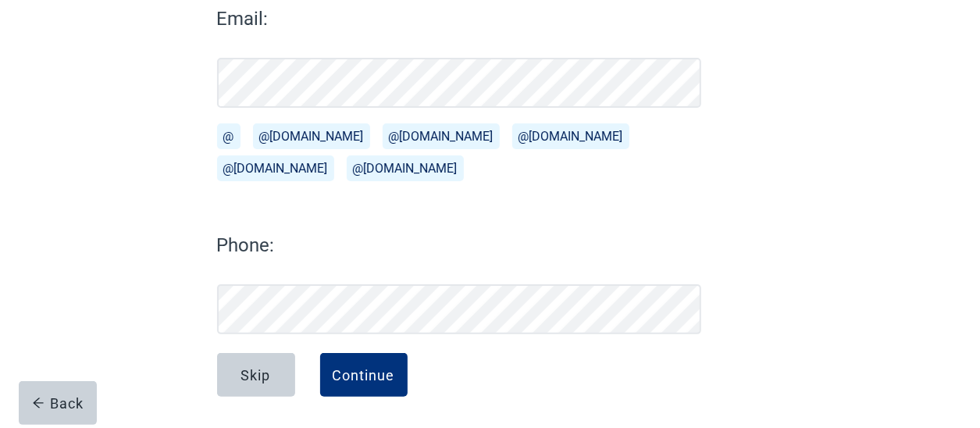
scroll to position [233, 0]
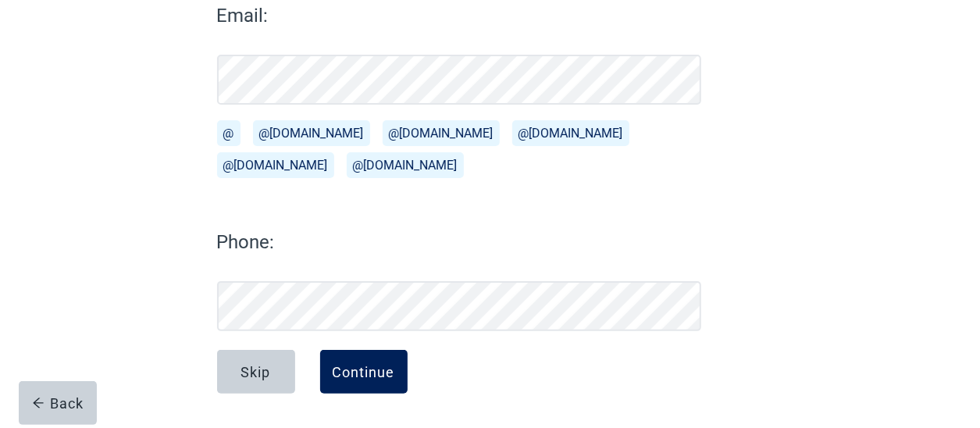
click at [390, 377] on div "Continue" at bounding box center [364, 372] width 62 height 16
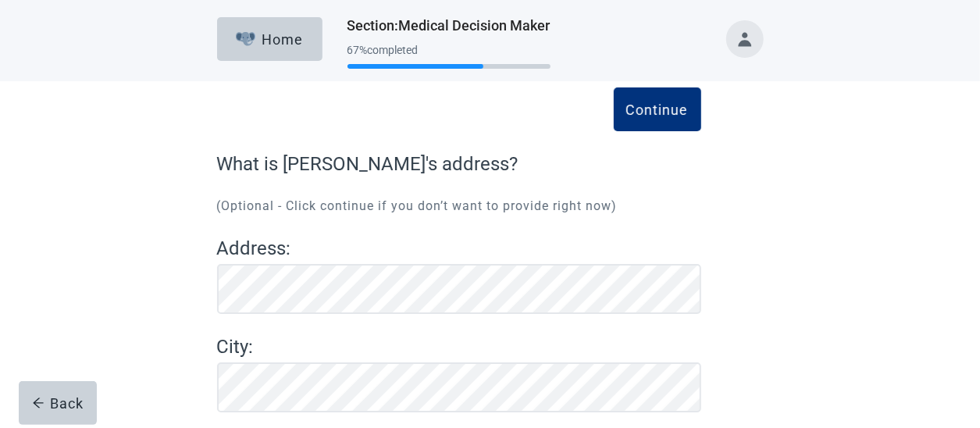
scroll to position [180, 0]
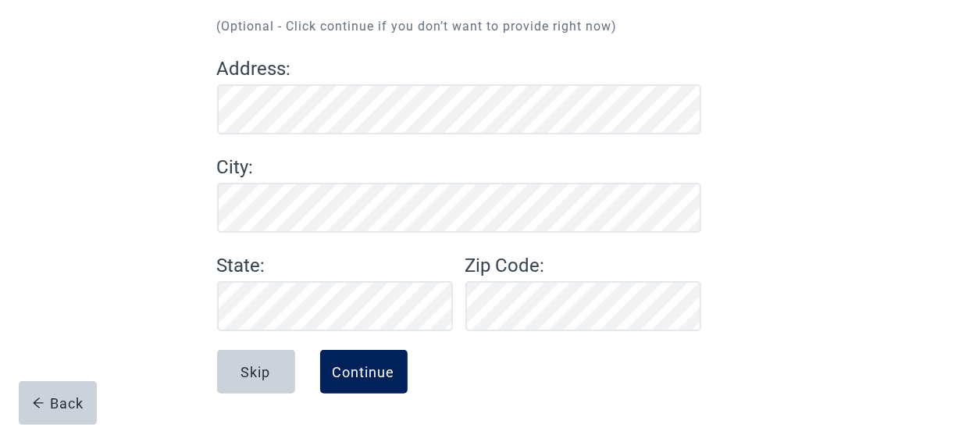
click at [337, 364] on div "Continue" at bounding box center [364, 372] width 62 height 16
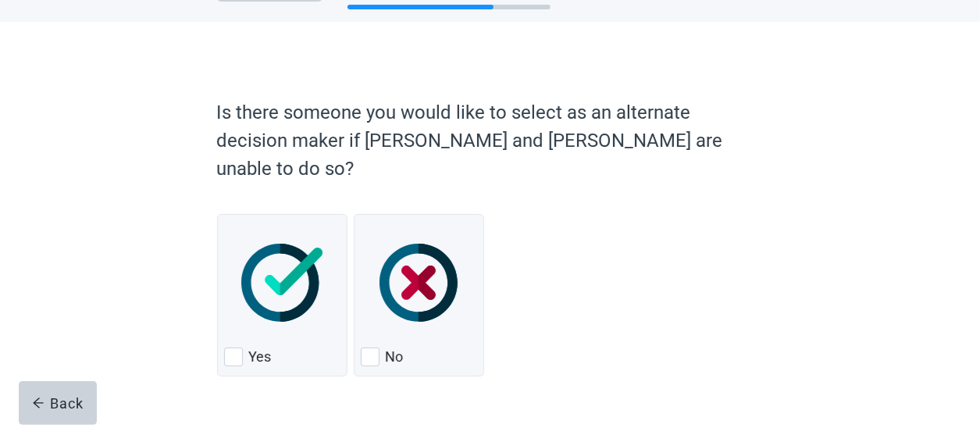
scroll to position [76, 0]
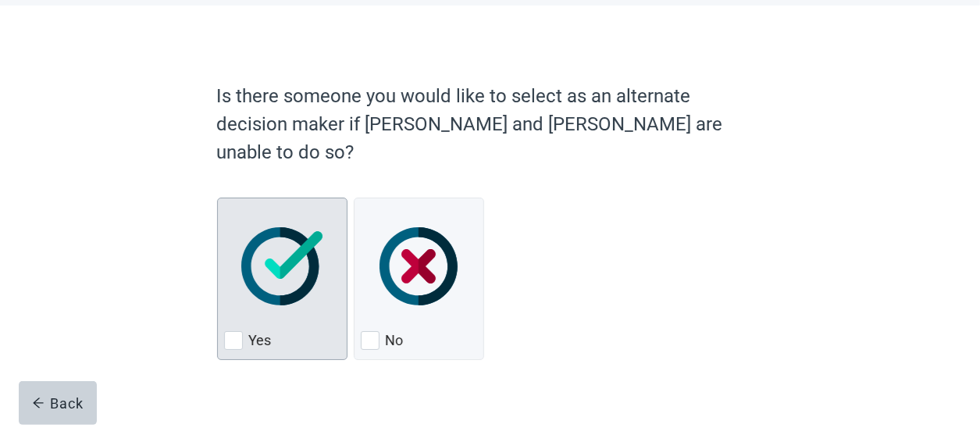
click at [230, 331] on div "Yes, checkbox, not checked" at bounding box center [233, 340] width 19 height 19
click at [218, 198] on input "Yes" at bounding box center [217, 198] width 1 height 1
checkbox input "true"
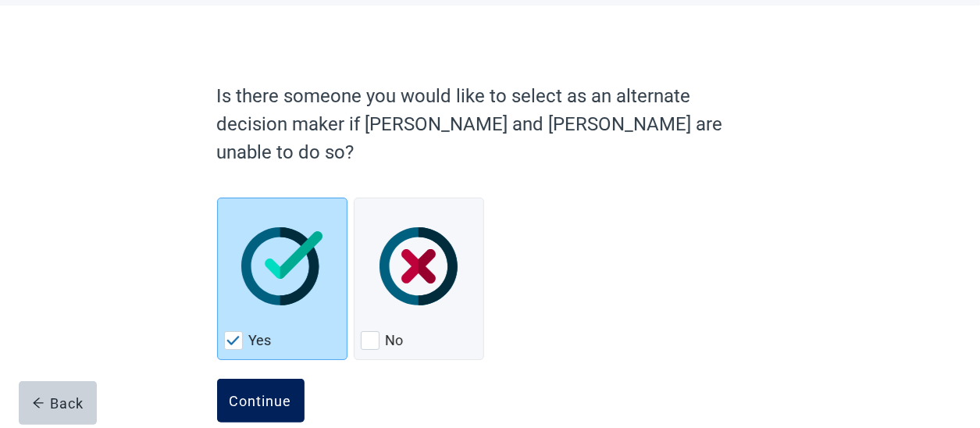
click at [256, 393] on div "Continue" at bounding box center [261, 401] width 62 height 16
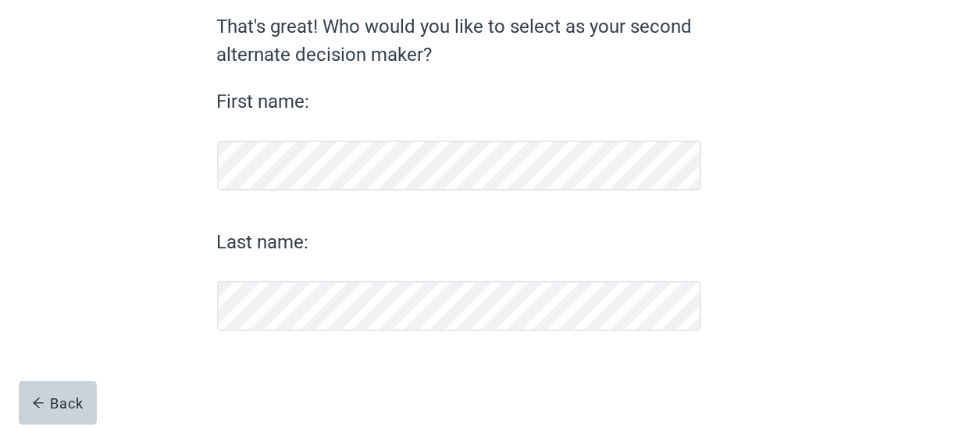
scroll to position [137, 0]
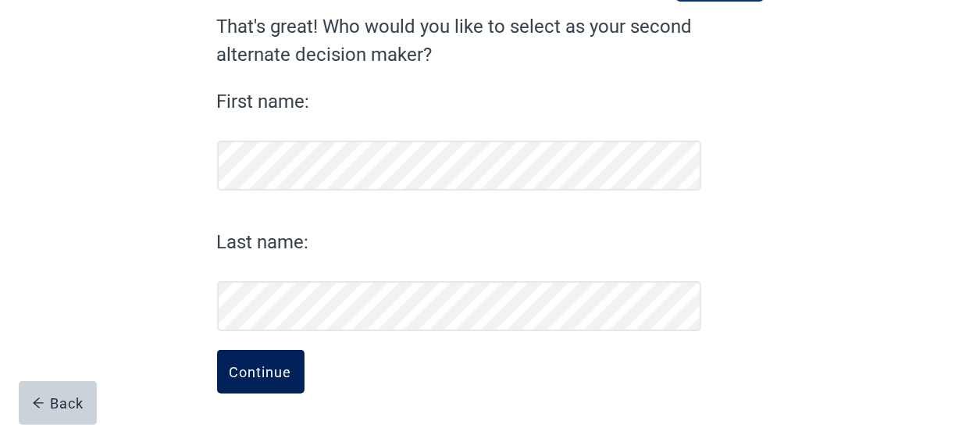
click at [277, 364] on div "Continue" at bounding box center [261, 372] width 62 height 16
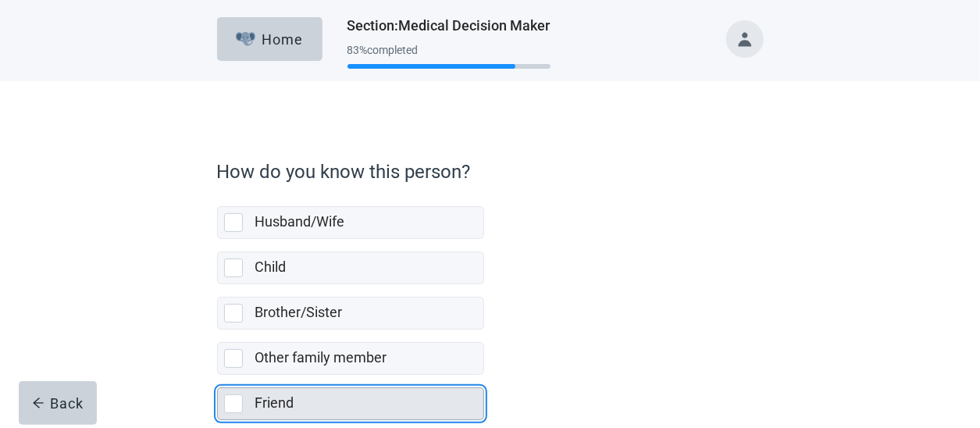
click at [234, 403] on div "Friend, checkbox, not selected" at bounding box center [233, 403] width 19 height 19
click at [218, 376] on input "Friend" at bounding box center [217, 375] width 1 height 1
checkbox input "true"
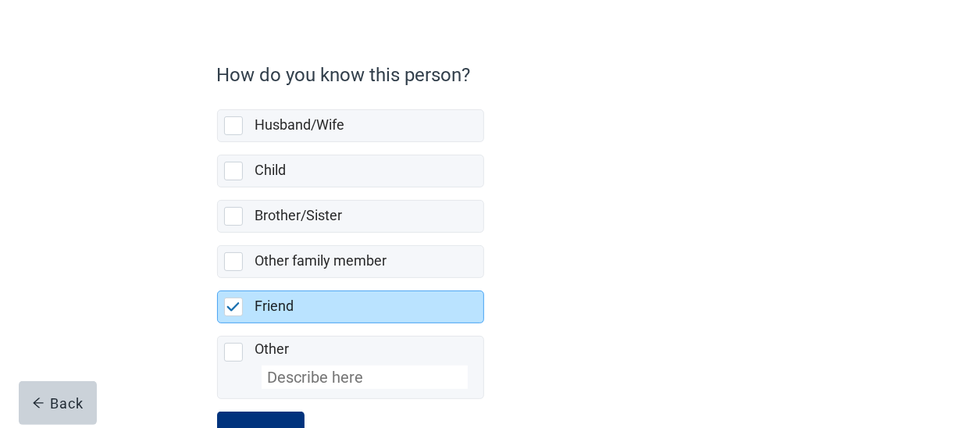
scroll to position [155, 0]
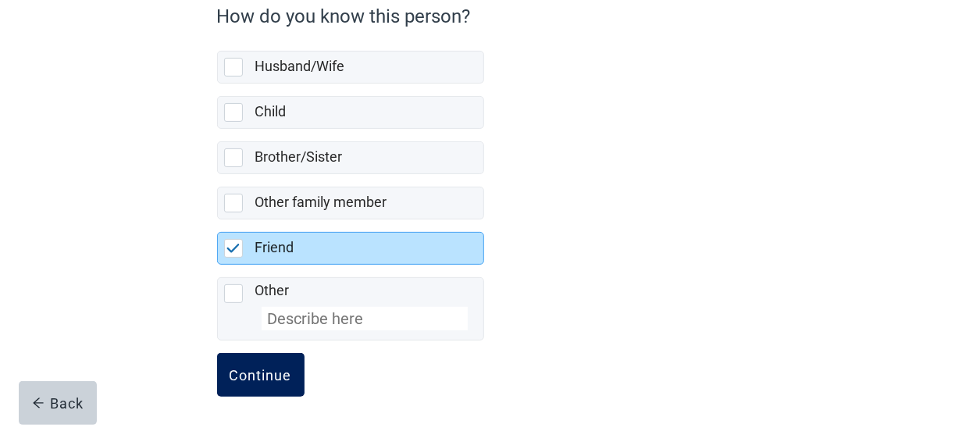
click at [259, 377] on div "Continue" at bounding box center [261, 375] width 62 height 16
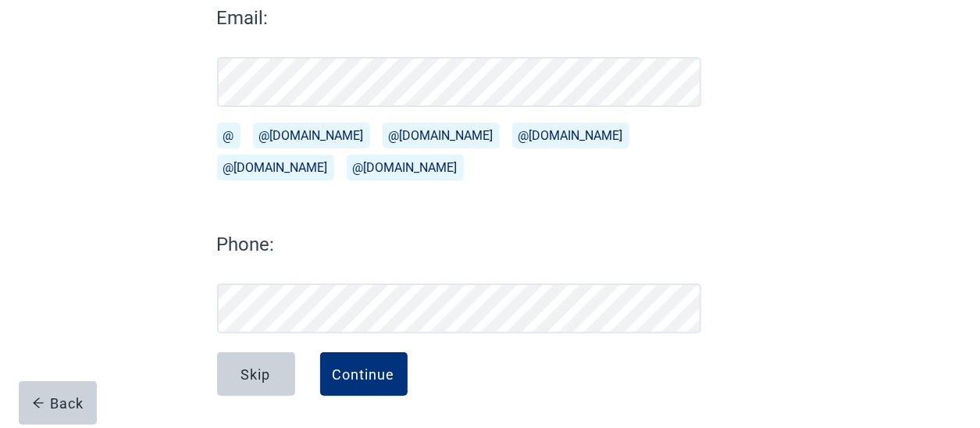
scroll to position [233, 0]
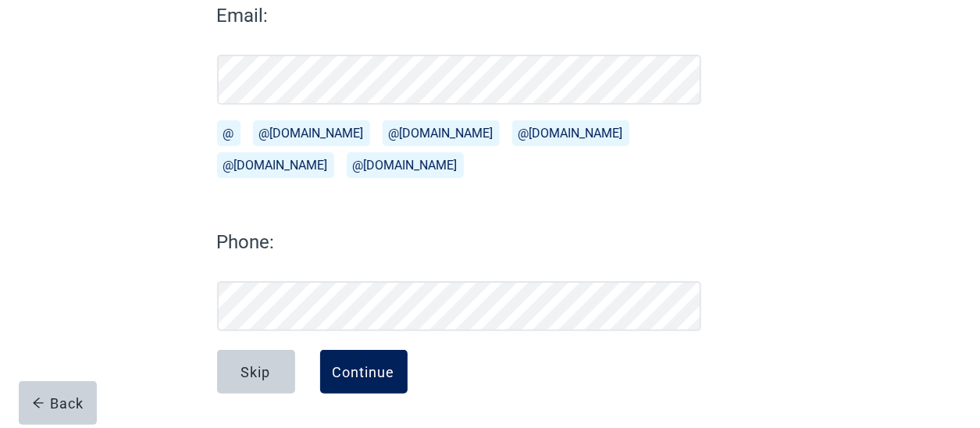
click at [361, 376] on div "Continue" at bounding box center [364, 372] width 62 height 16
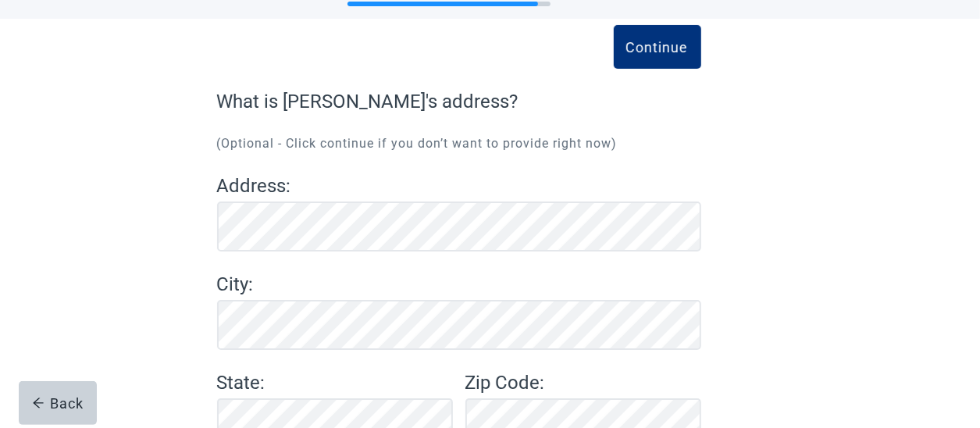
scroll to position [180, 0]
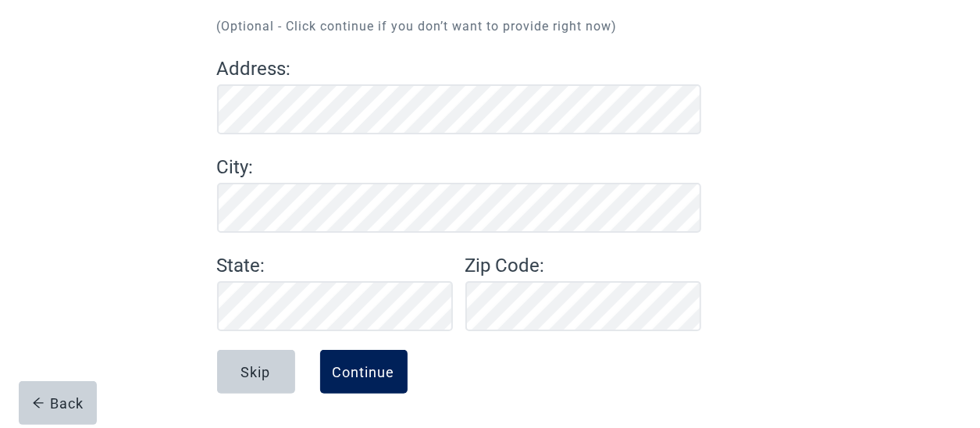
click at [375, 377] on div "Continue" at bounding box center [364, 372] width 62 height 16
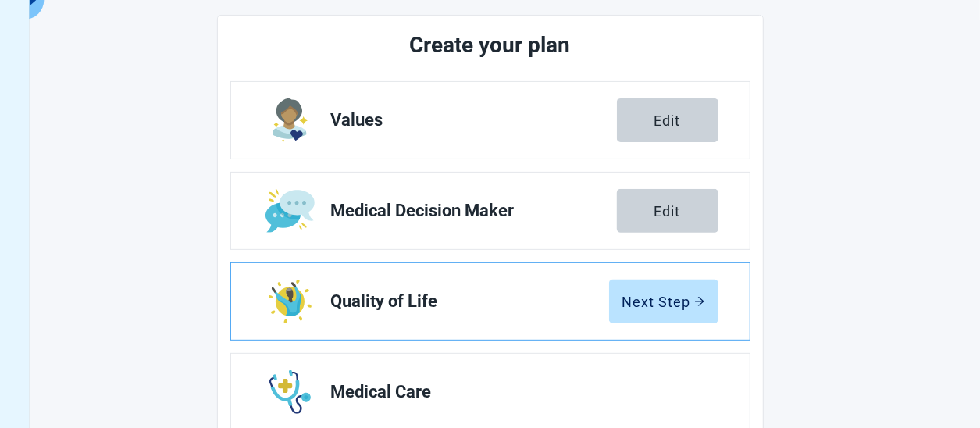
click at [424, 302] on span "Quality of Life" at bounding box center [470, 301] width 278 height 19
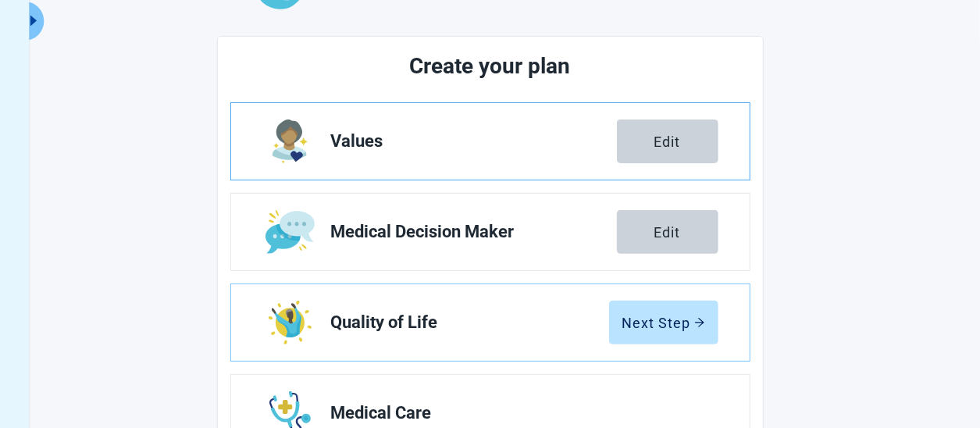
scroll to position [156, 0]
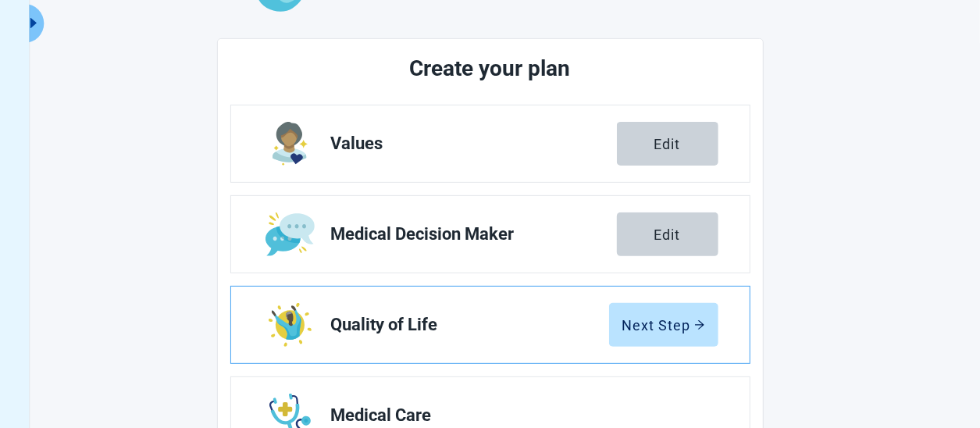
click at [355, 329] on span "Quality of Life" at bounding box center [470, 325] width 278 height 19
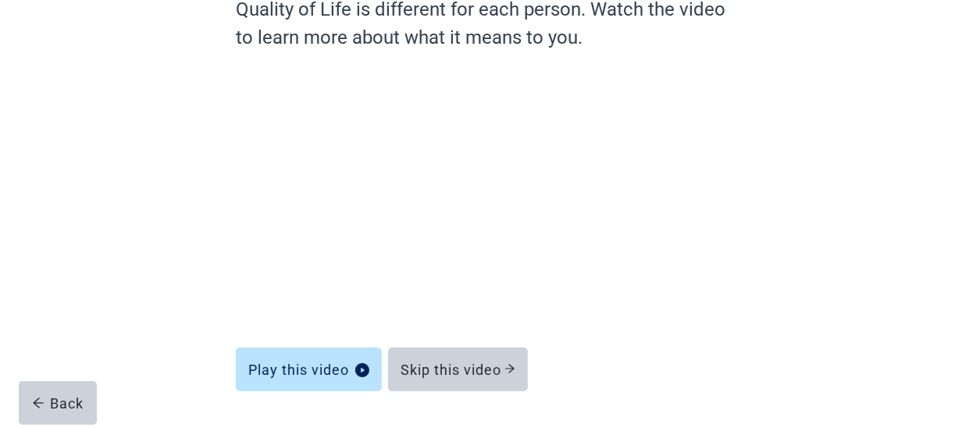
scroll to position [202, 0]
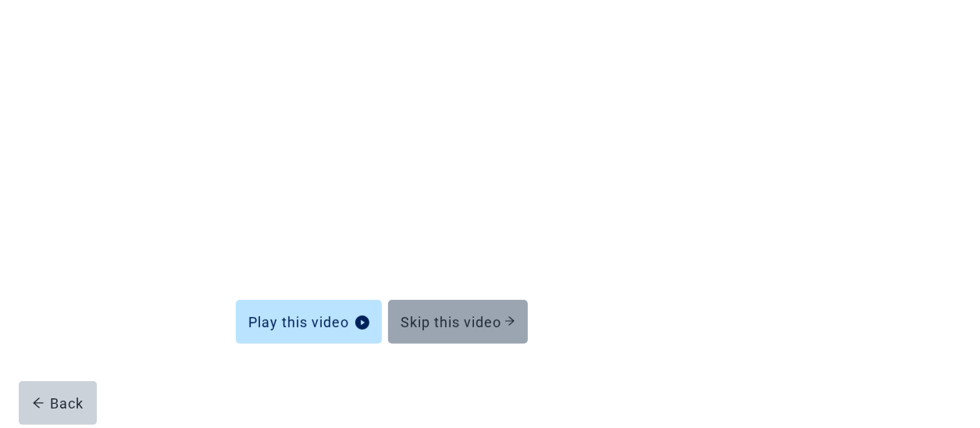
click at [514, 314] on div "Skip this video" at bounding box center [458, 322] width 115 height 16
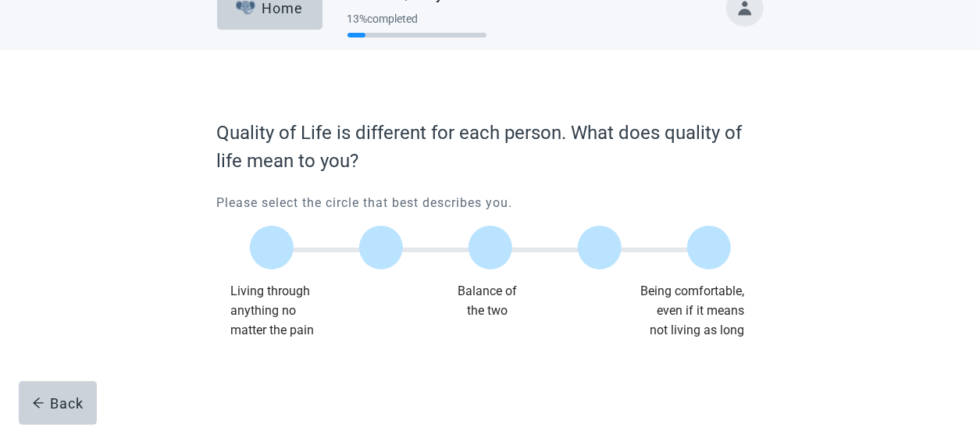
scroll to position [31, 0]
click at [498, 253] on label "Main content" at bounding box center [491, 248] width 44 height 44
click at [491, 248] on input "Quality of life scale: 50 out of 100. Balance of the two" at bounding box center [491, 248] width 0 height 0
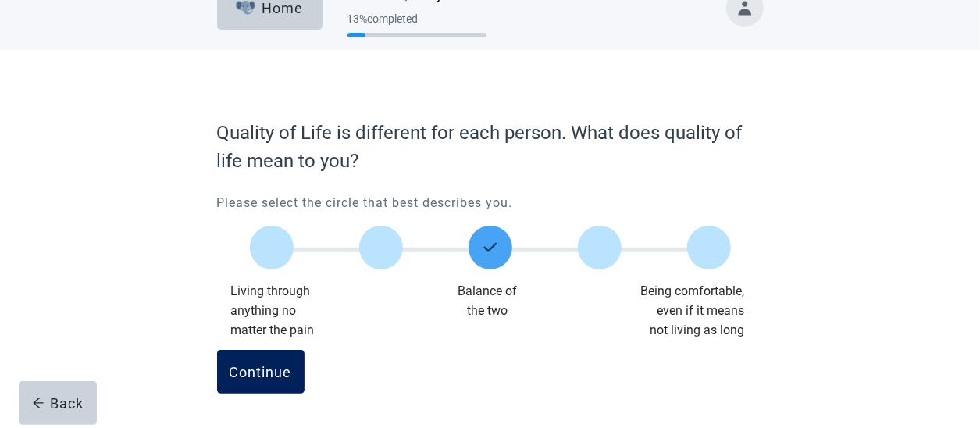
click at [284, 373] on div "Continue" at bounding box center [261, 372] width 62 height 16
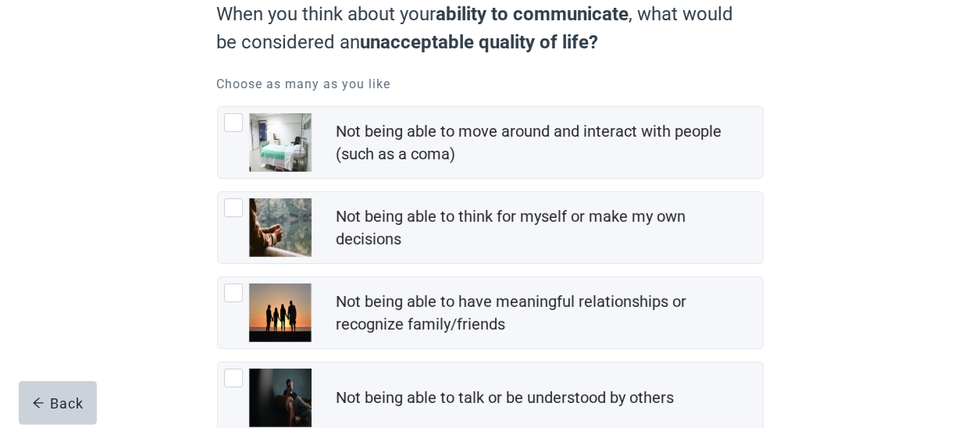
scroll to position [156, 0]
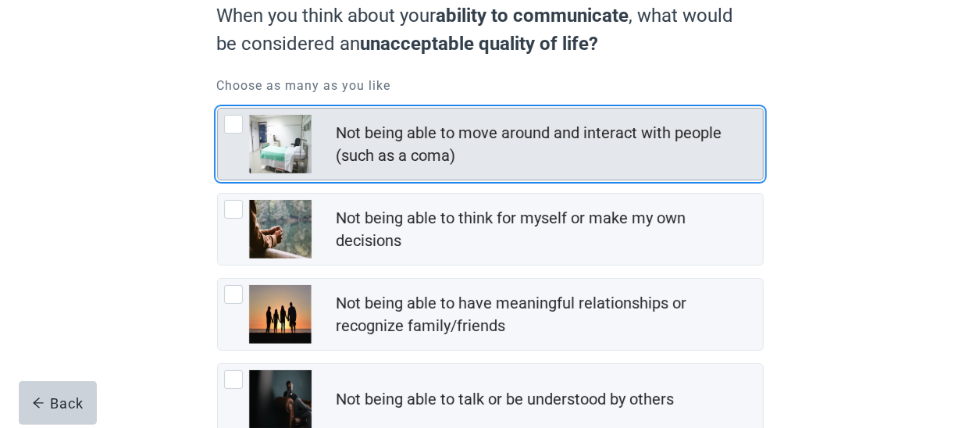
click at [228, 133] on div "Not being able to move around and interact with people (such as a coma), checkb…" at bounding box center [233, 124] width 19 height 19
click at [218, 109] on input "Not being able to move around and interact with people (such as a coma)" at bounding box center [217, 108] width 1 height 1
checkbox input "true"
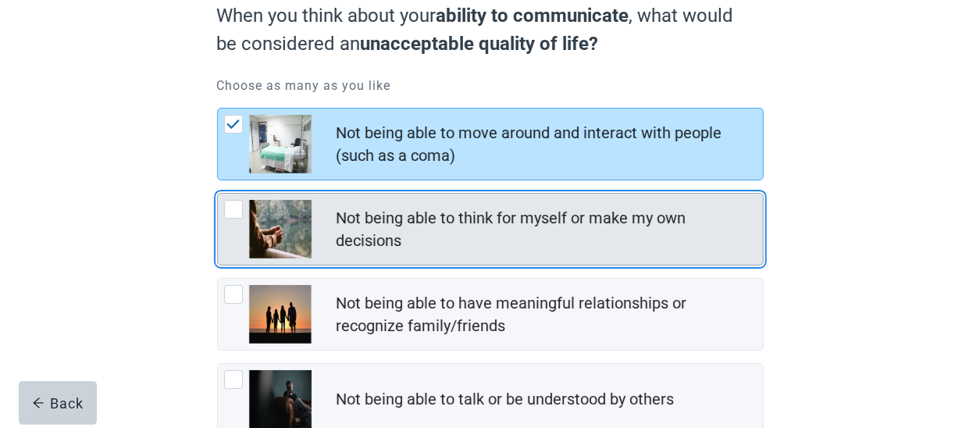
click at [230, 211] on div "Not being able to think for myself or make my own decisions, checkbox, not chec…" at bounding box center [233, 209] width 19 height 19
click at [218, 194] on input "Not being able to think for myself or make my own decisions" at bounding box center [217, 193] width 1 height 1
checkbox input "true"
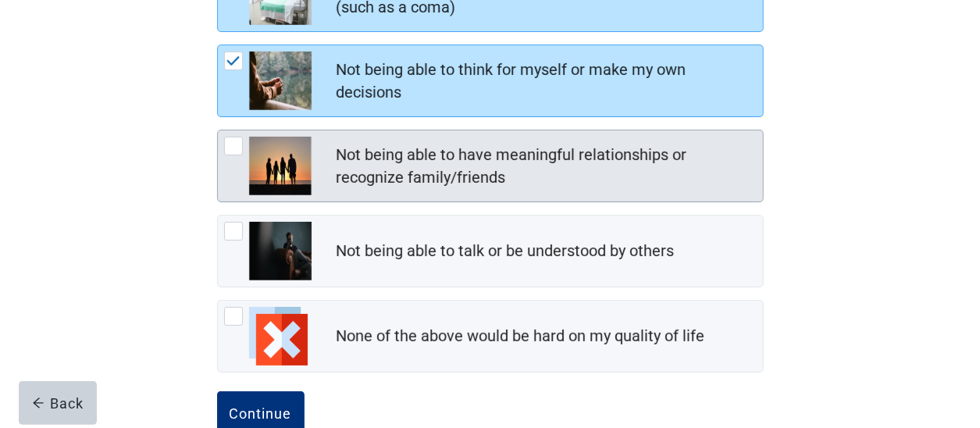
scroll to position [312, 0]
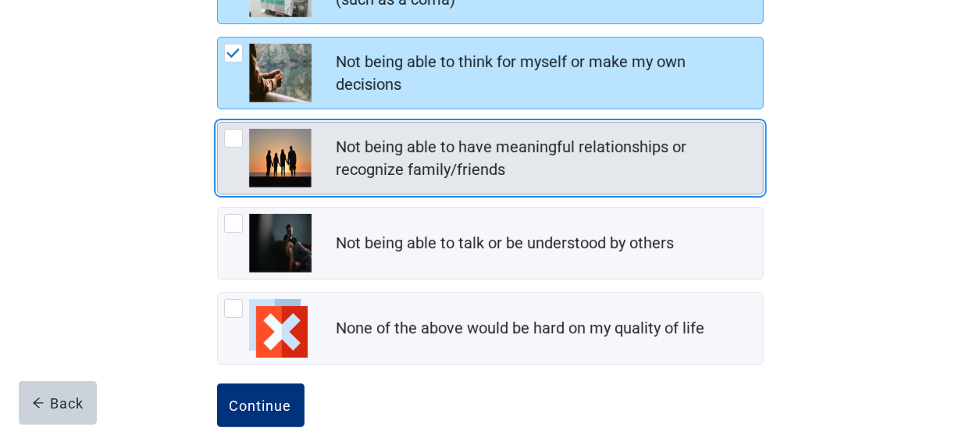
click at [240, 130] on div "Not being able to have meaningful relationships or recognize family/friends, ch…" at bounding box center [233, 138] width 19 height 19
click at [218, 123] on input "Not being able to have meaningful relationships or recognize family/friends" at bounding box center [217, 122] width 1 height 1
checkbox input "true"
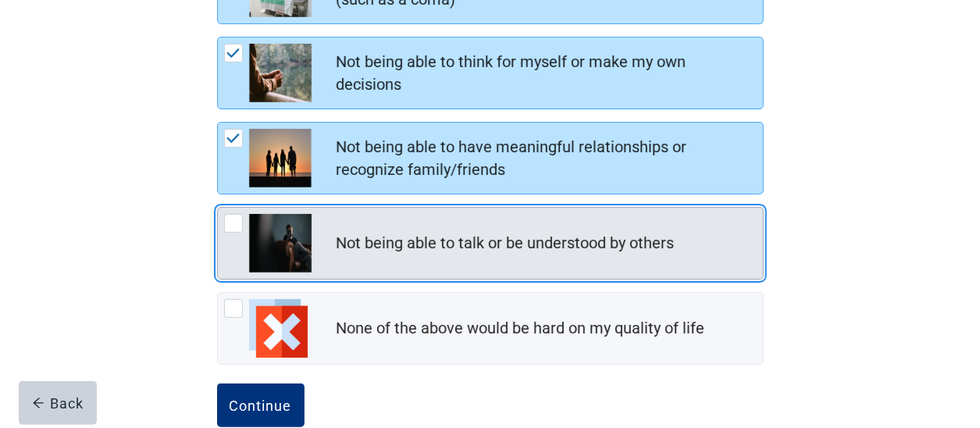
click at [241, 215] on div "Not being able to talk or be understood by others, checkbox, not checked" at bounding box center [233, 223] width 19 height 19
click at [218, 208] on input "Not being able to talk or be understood by others" at bounding box center [217, 207] width 1 height 1
checkbox input "true"
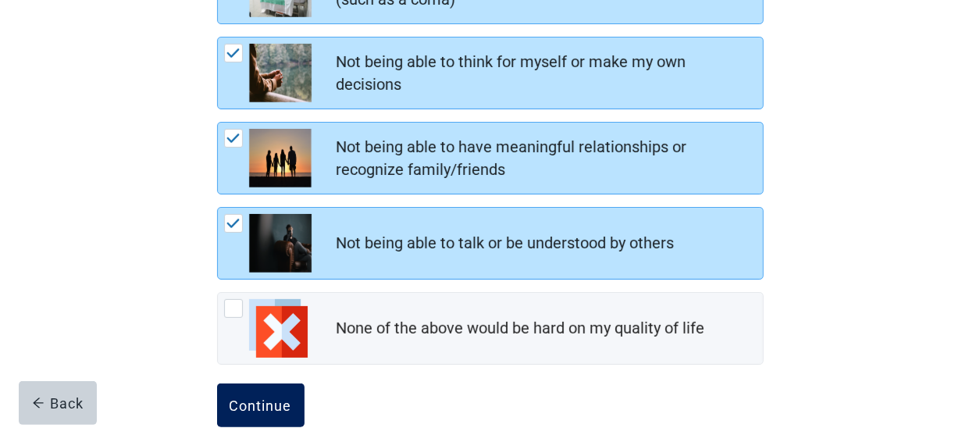
click at [252, 398] on div "Continue" at bounding box center [261, 406] width 62 height 16
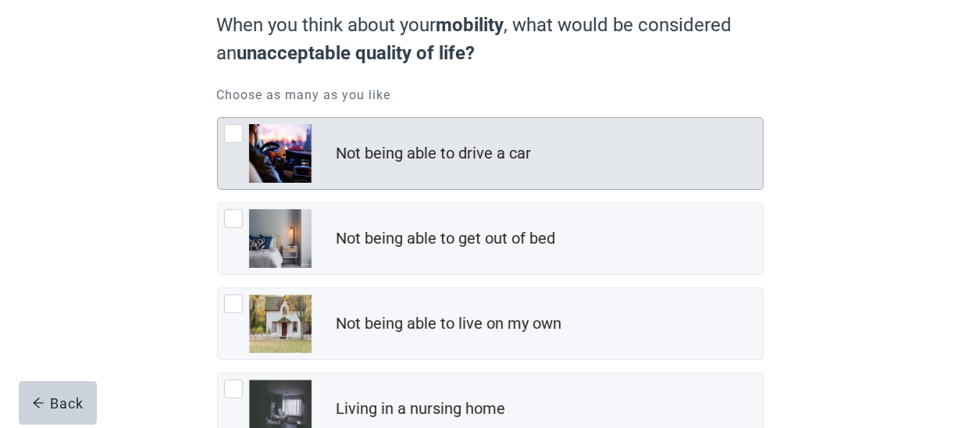
scroll to position [156, 0]
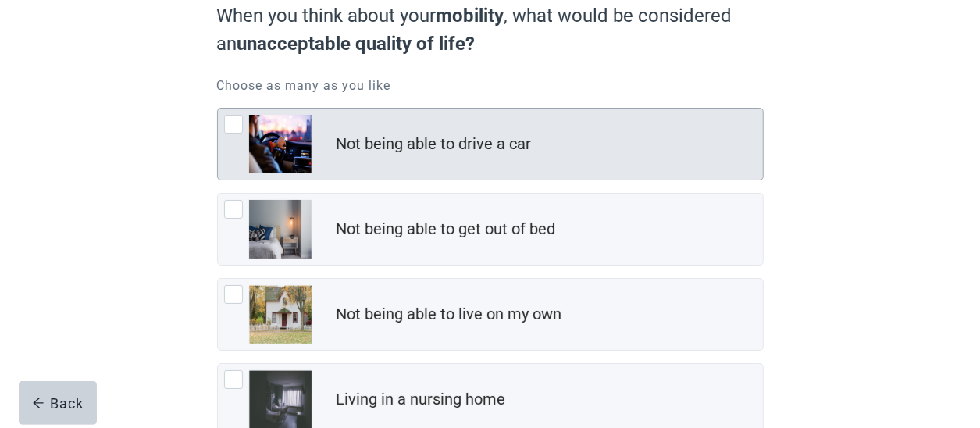
click at [234, 119] on div "Not being able to drive a car, checkbox, not checked" at bounding box center [233, 124] width 19 height 19
click at [218, 109] on input "Not being able to drive a car" at bounding box center [217, 108] width 1 height 1
checkbox input "true"
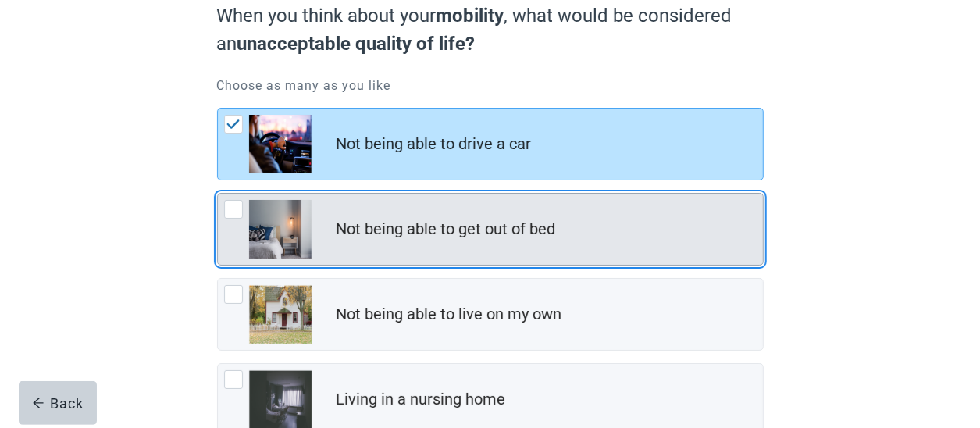
click at [231, 205] on div "Not being able to get out of bed, checkbox, not checked" at bounding box center [233, 209] width 19 height 19
click at [218, 194] on input "Not being able to get out of bed" at bounding box center [217, 193] width 1 height 1
checkbox input "true"
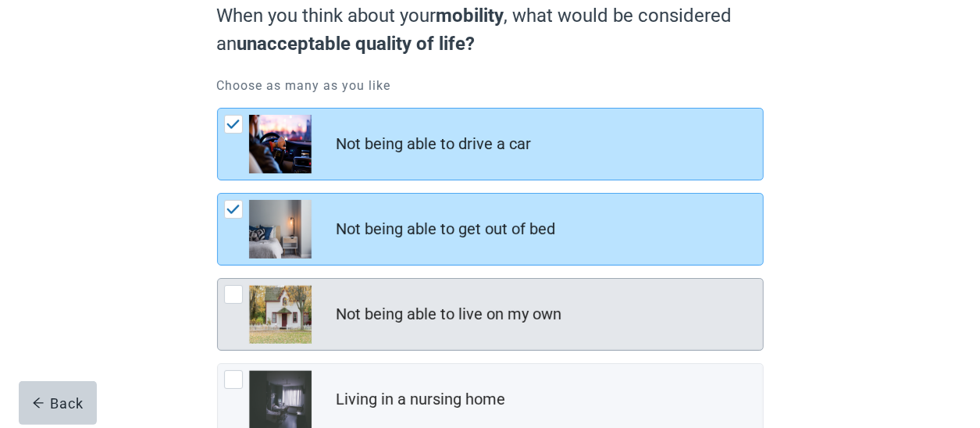
click at [231, 291] on div "Not being able to live on my own, checkbox, not checked" at bounding box center [233, 294] width 19 height 19
click at [218, 279] on input "Not being able to live on my own" at bounding box center [217, 278] width 1 height 1
checkbox input "true"
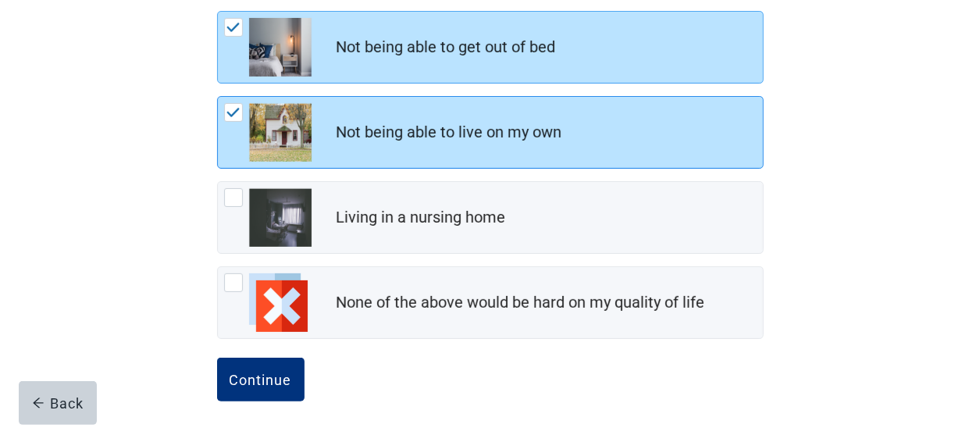
scroll to position [344, 0]
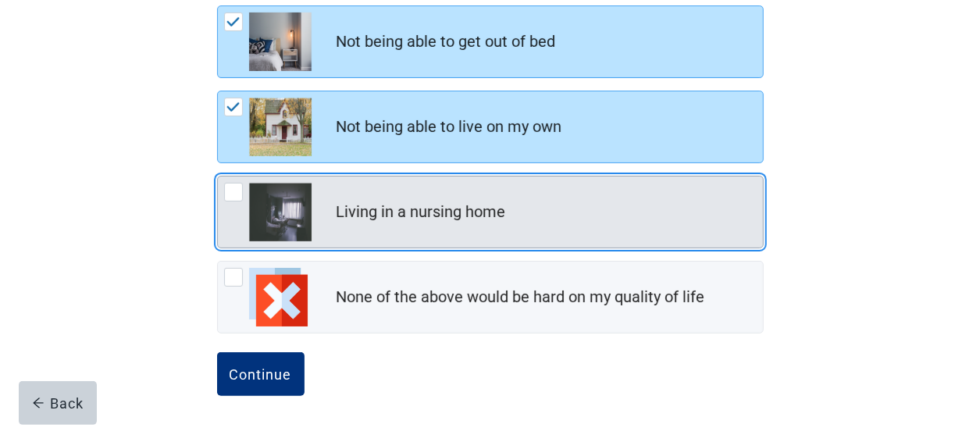
click at [234, 198] on div "Living in a nursing home, checkbox, not checked" at bounding box center [233, 192] width 19 height 19
click at [218, 177] on input "Living in a nursing home" at bounding box center [217, 176] width 1 height 1
checkbox input "true"
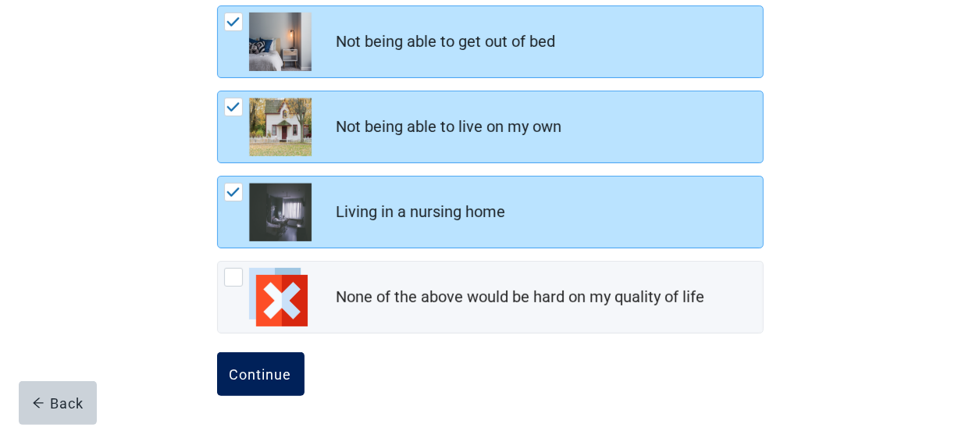
click at [250, 366] on div "Continue" at bounding box center [261, 374] width 62 height 16
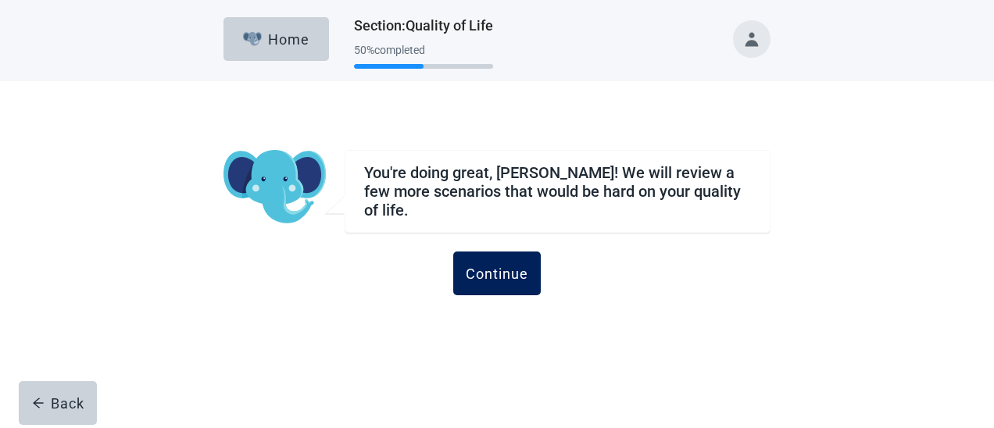
click at [489, 270] on div "Continue" at bounding box center [497, 274] width 62 height 16
click at [500, 267] on div "Continue" at bounding box center [497, 274] width 62 height 16
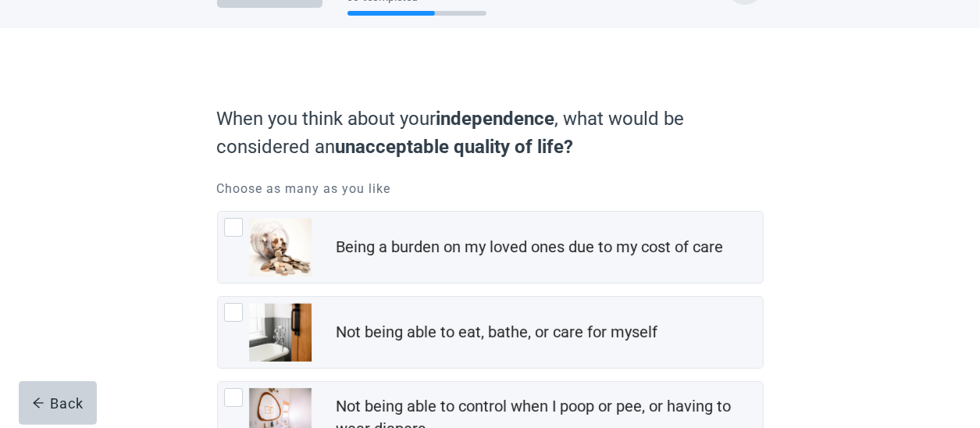
scroll to position [78, 0]
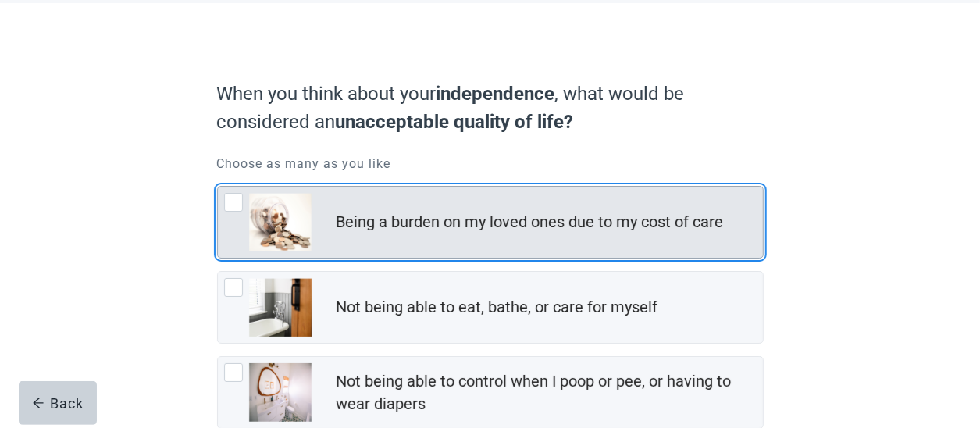
click at [227, 204] on div "Being a burden on my loved ones due to my cost of care, checkbox, not checked" at bounding box center [233, 202] width 19 height 19
click at [218, 187] on input "Being a burden on my loved ones due to my cost of care" at bounding box center [217, 186] width 1 height 1
checkbox input "true"
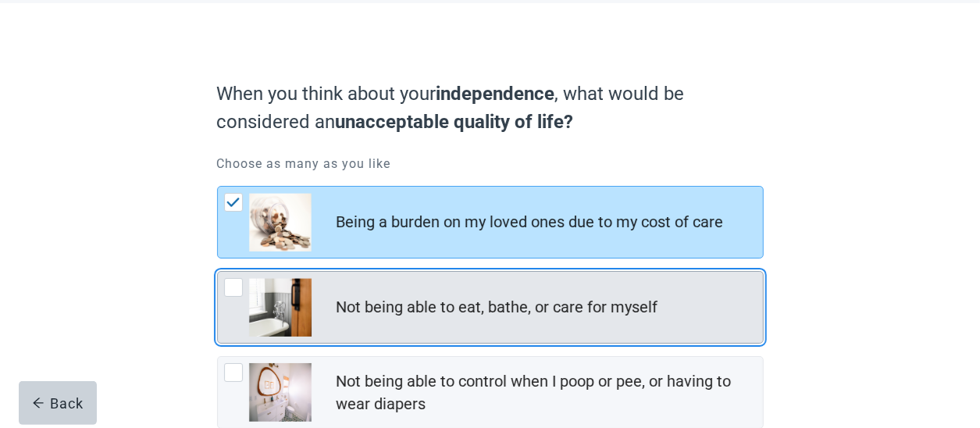
click at [234, 287] on div "Not being able to eat, bathe, or care for myself, checkbox, not checked" at bounding box center [233, 287] width 19 height 19
click at [218, 272] on input "Not being able to eat, bathe, or care for myself" at bounding box center [217, 271] width 1 height 1
checkbox input "true"
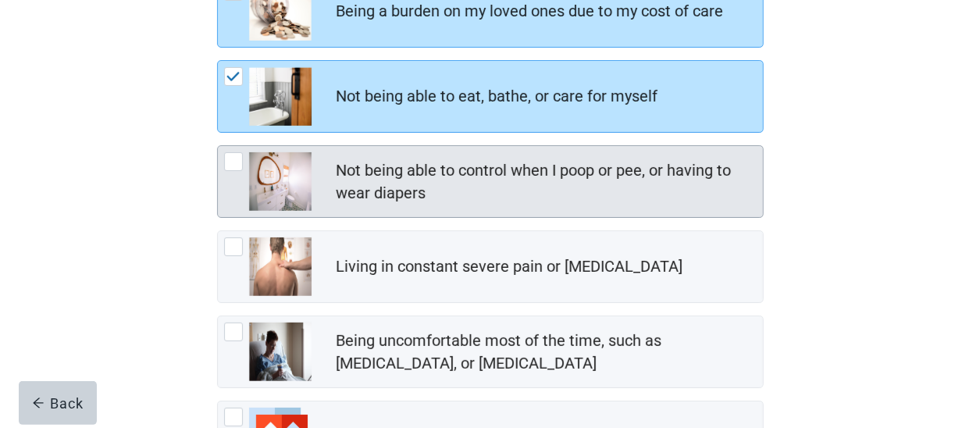
scroll to position [312, 0]
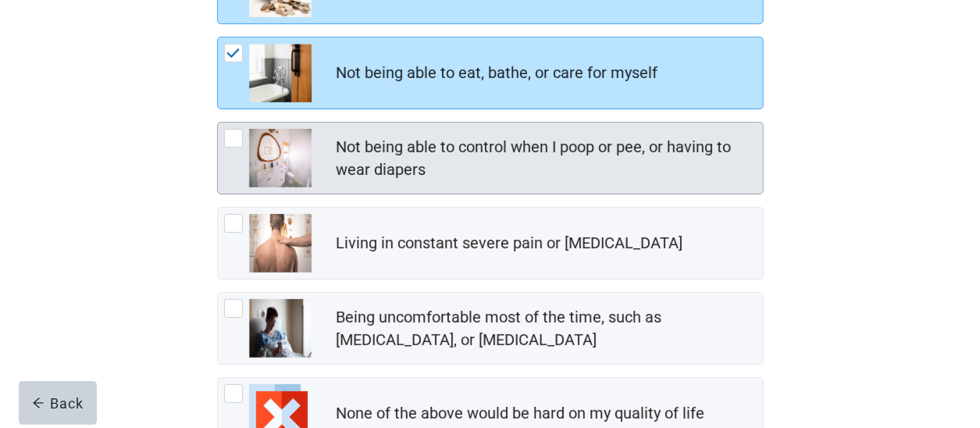
click at [230, 134] on div "Not being able to control when I poop or pee, or having to wear diapers, checkb…" at bounding box center [233, 138] width 19 height 19
click at [218, 123] on input "Not being able to control when I poop or pee, or having to wear diapers" at bounding box center [217, 122] width 1 height 1
checkbox input "true"
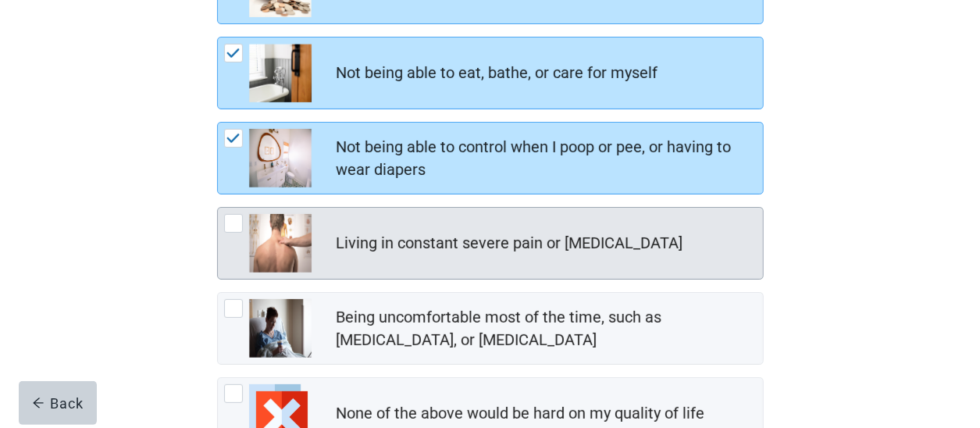
click at [233, 225] on div "Living in constant severe pain or shortness of breath, checkbox, not checked" at bounding box center [233, 223] width 19 height 19
click at [218, 208] on input "Living in constant severe pain or shortness of breath" at bounding box center [217, 207] width 1 height 1
checkbox input "true"
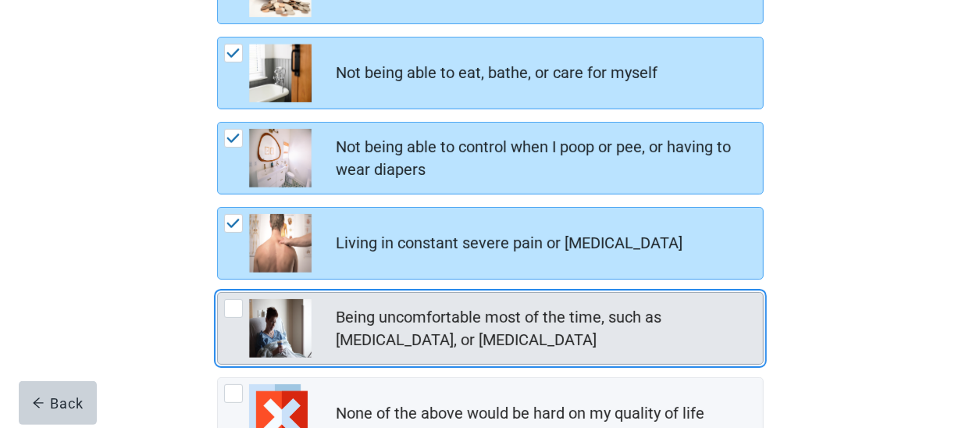
click at [233, 311] on div "Being uncomfortable most of the time, such as nausea, vomiting, or diarrhea, ch…" at bounding box center [233, 308] width 19 height 19
click at [218, 293] on input "Being uncomfortable most of the time, such as nausea, vomiting, or diarrhea" at bounding box center [217, 292] width 1 height 1
checkbox input "true"
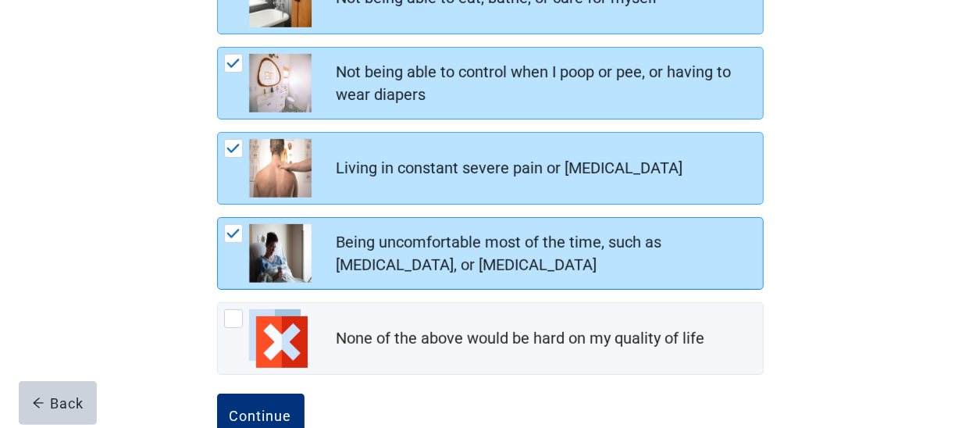
scroll to position [428, 0]
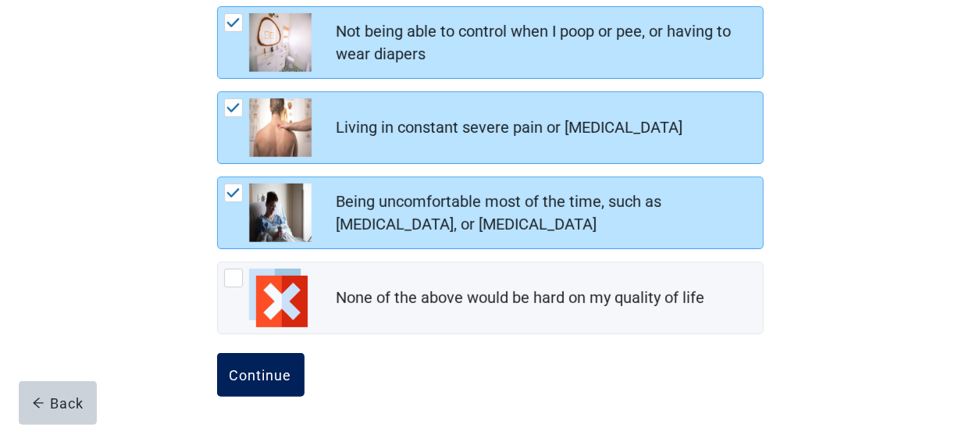
click at [268, 360] on button "Continue" at bounding box center [260, 375] width 87 height 44
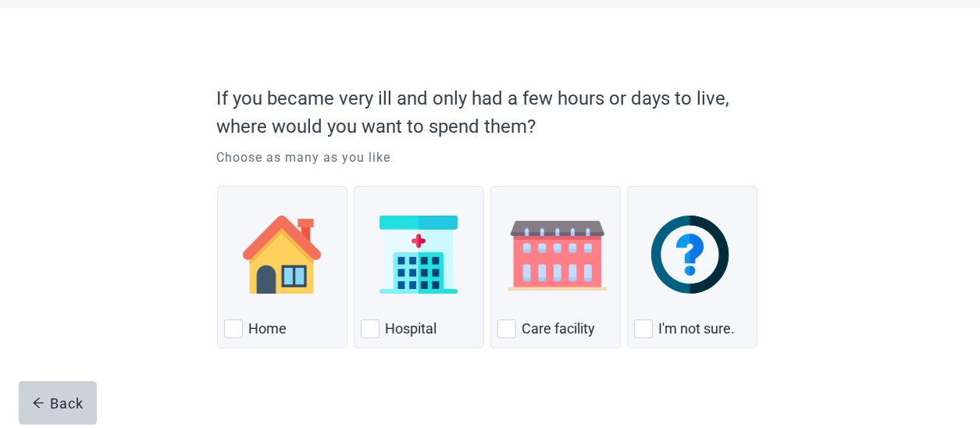
scroll to position [78, 0]
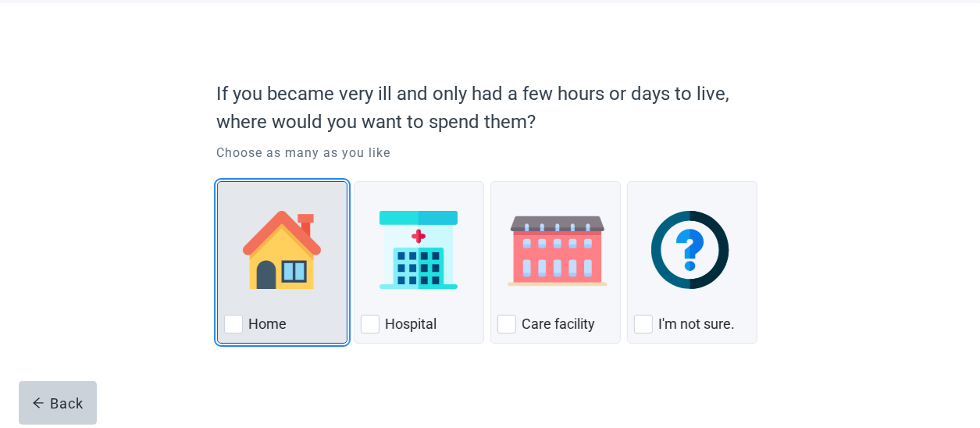
click at [230, 330] on div "Home, checkbox, not checked" at bounding box center [233, 324] width 19 height 19
click at [218, 182] on input "Home" at bounding box center [217, 181] width 1 height 1
checkbox input "true"
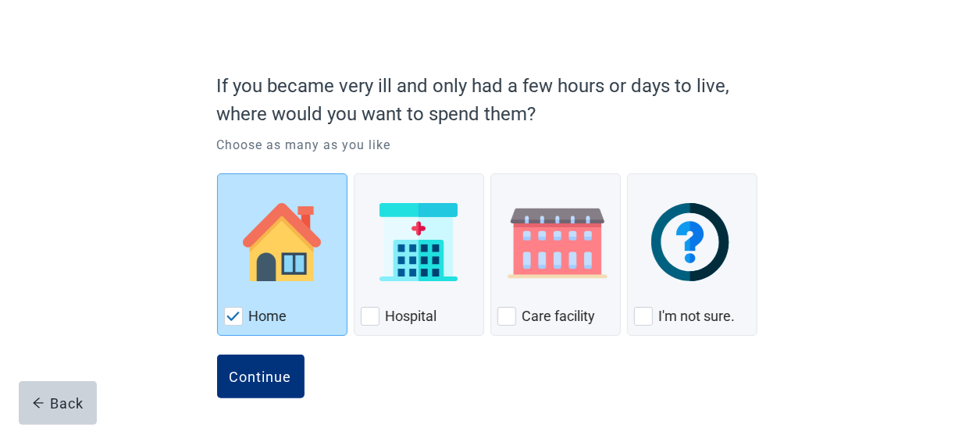
scroll to position [90, 0]
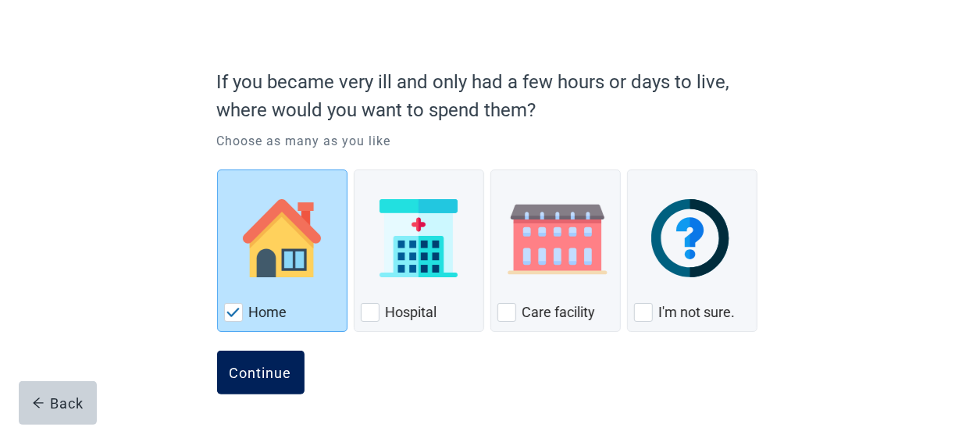
click at [247, 370] on div "Continue" at bounding box center [261, 373] width 62 height 16
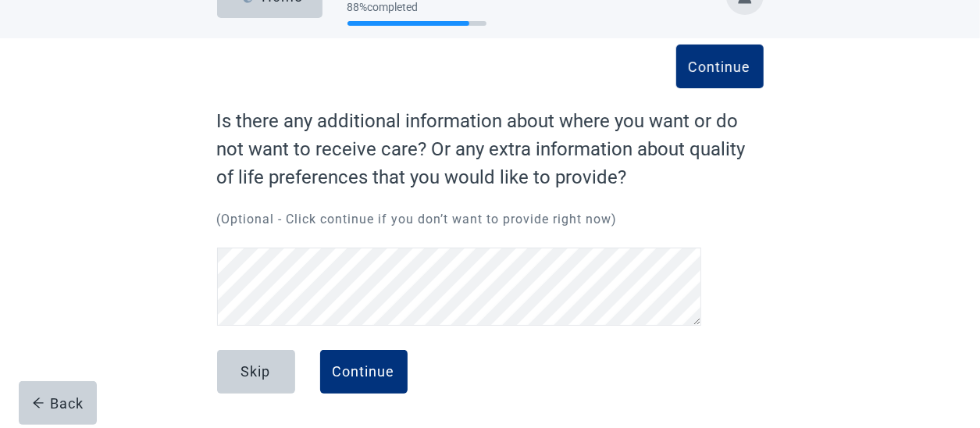
scroll to position [42, 0]
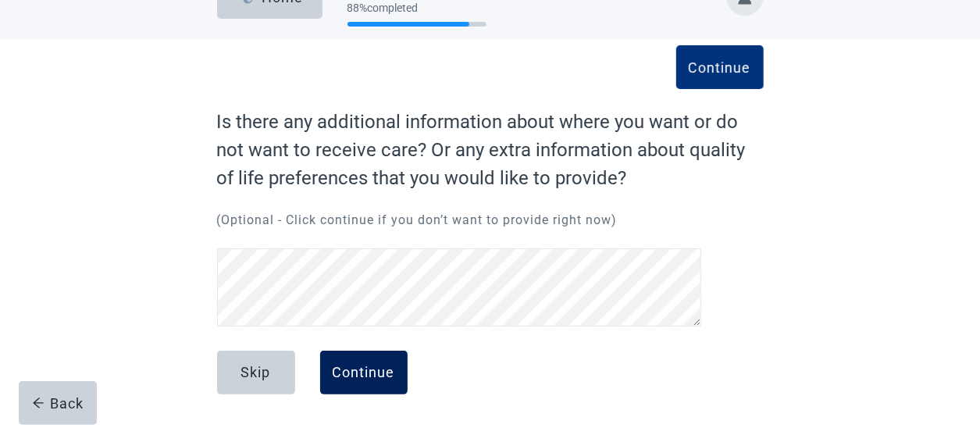
click at [358, 365] on div "Continue" at bounding box center [364, 373] width 62 height 16
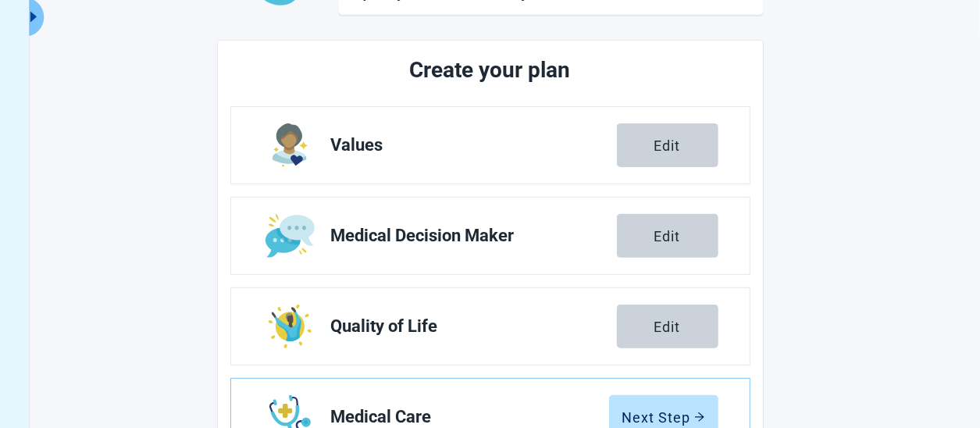
scroll to position [252, 0]
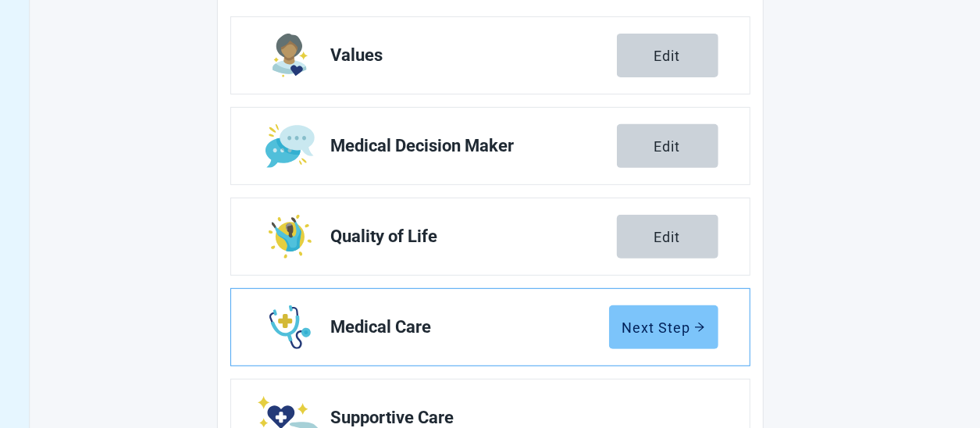
click at [641, 320] on div "Next Step" at bounding box center [664, 328] width 83 height 16
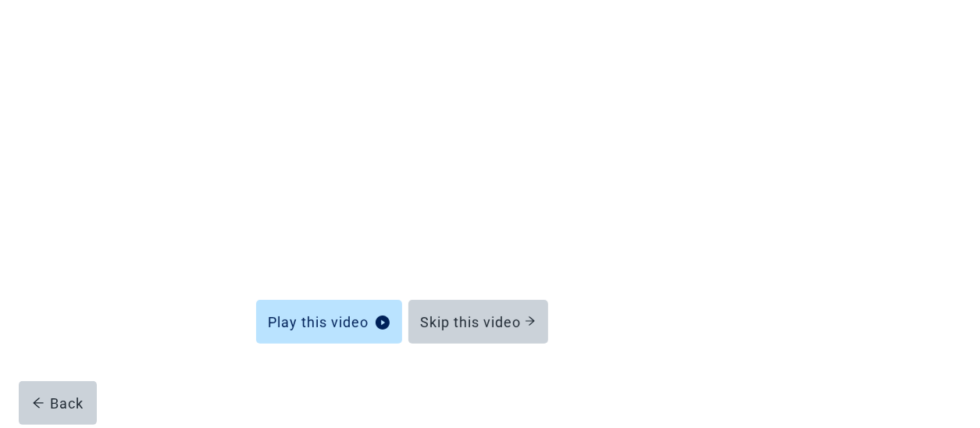
scroll to position [174, 0]
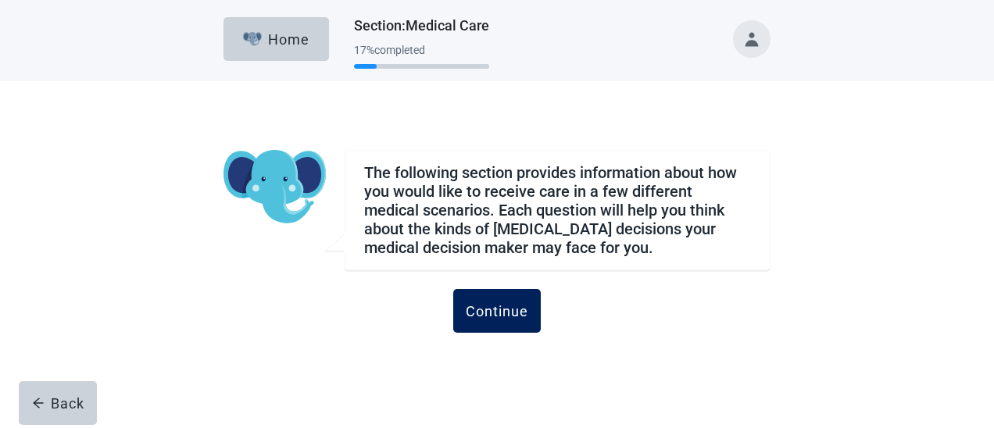
click at [499, 303] on div "Continue" at bounding box center [497, 311] width 62 height 16
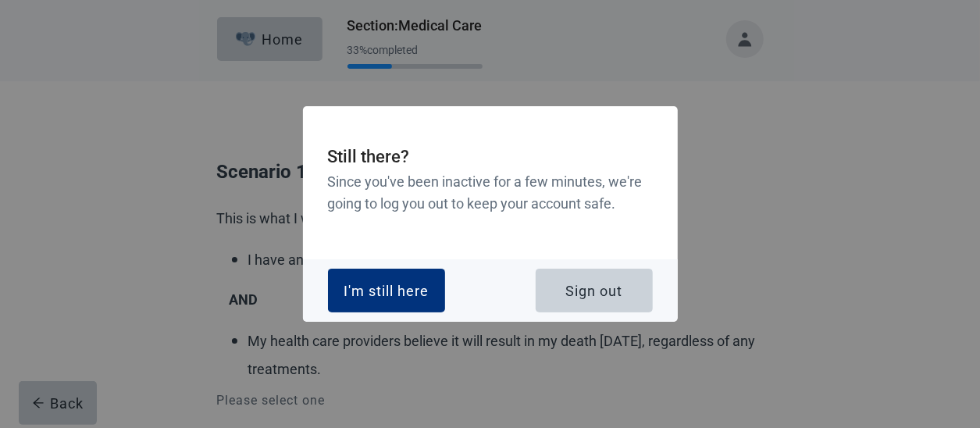
click at [499, 303] on div "I'm still here Sign out" at bounding box center [490, 290] width 375 height 62
click at [400, 301] on button "I'm still here" at bounding box center [386, 291] width 117 height 44
